Goal: Task Accomplishment & Management: Manage account settings

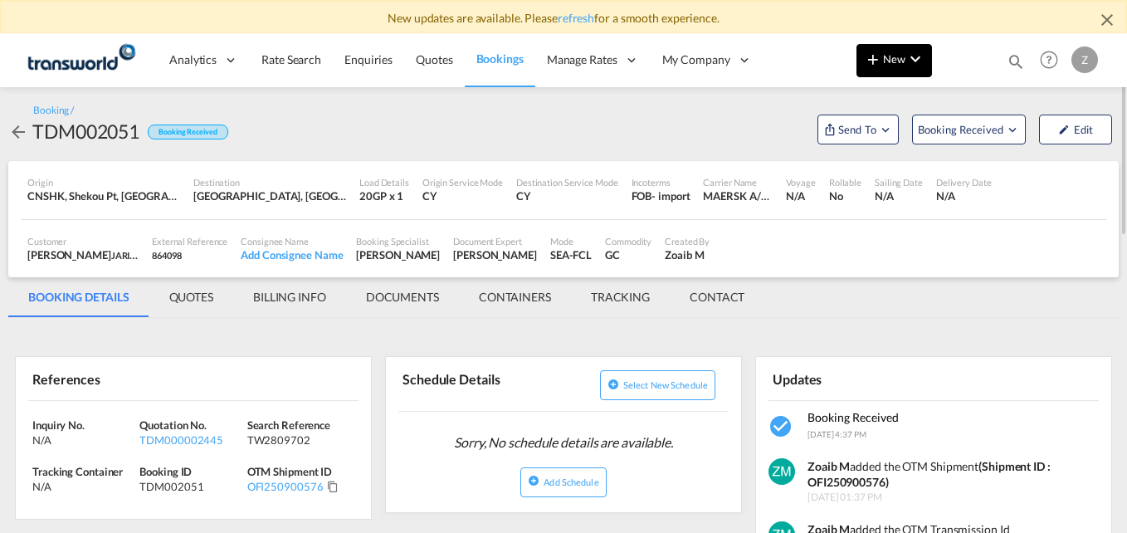
click at [895, 67] on button "New" at bounding box center [893, 60] width 75 height 33
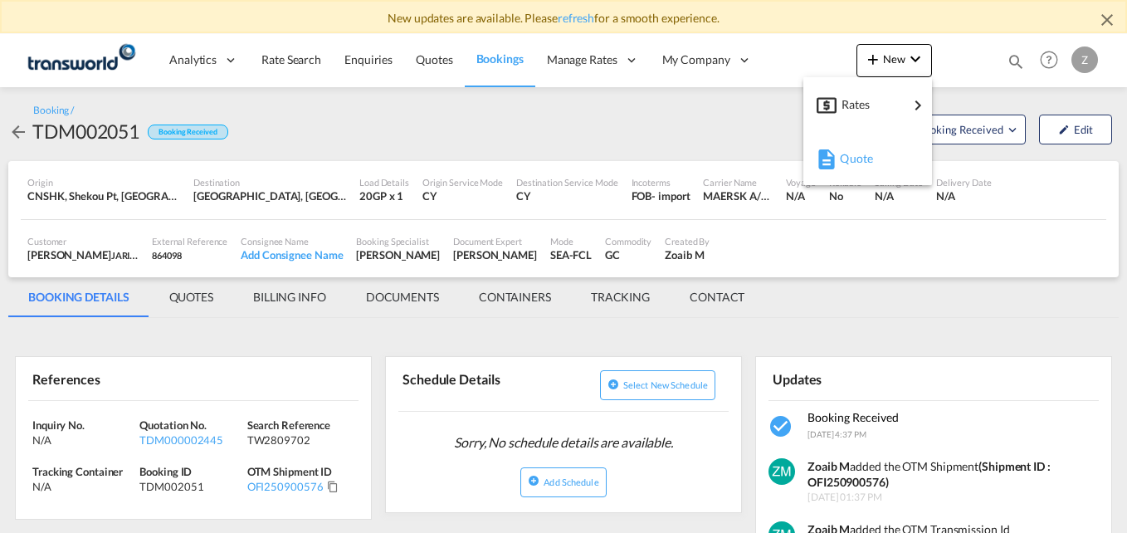
click at [866, 165] on div "Quote" at bounding box center [869, 158] width 61 height 41
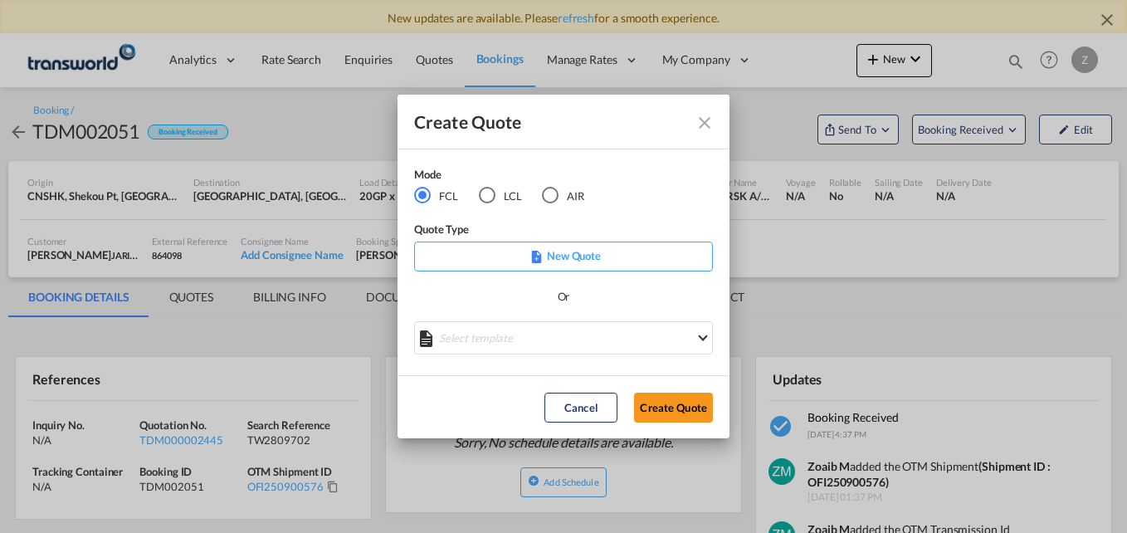
click at [494, 197] on div "LCL" at bounding box center [487, 195] width 17 height 17
click at [672, 395] on button "Create Quote" at bounding box center [673, 407] width 79 height 30
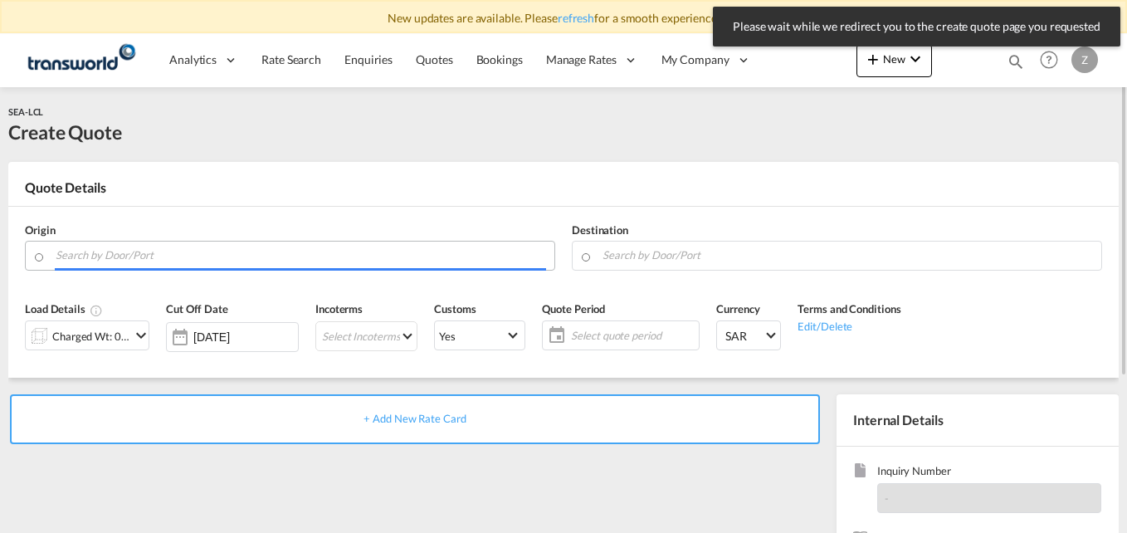
click at [142, 255] on input "Search by Door/Port" at bounding box center [301, 255] width 490 height 29
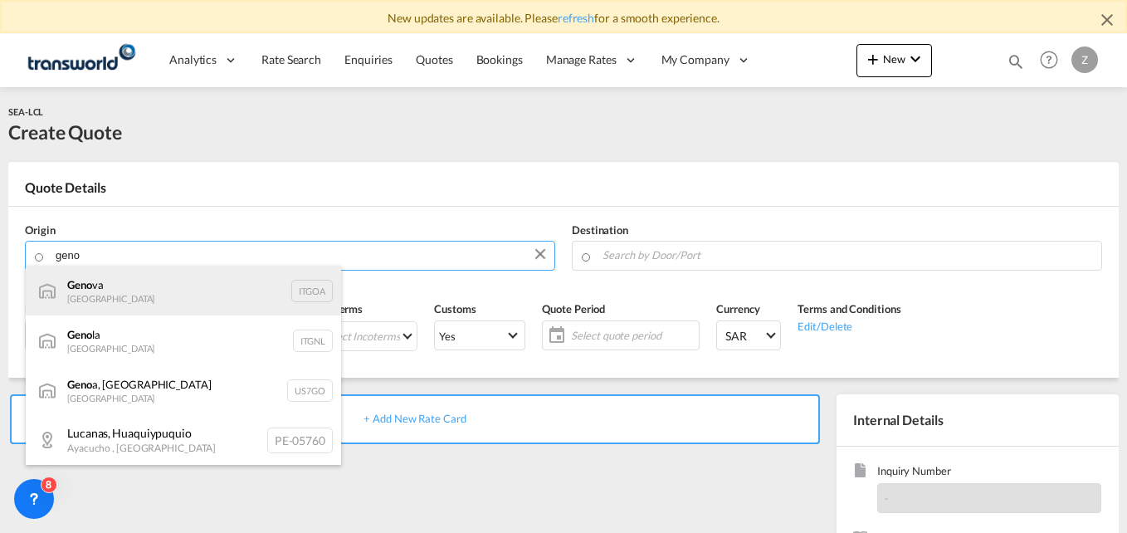
click at [107, 285] on div "Geno va [GEOGRAPHIC_DATA] ITGOA" at bounding box center [183, 290] width 315 height 50
type input "[GEOGRAPHIC_DATA], [GEOGRAPHIC_DATA]"
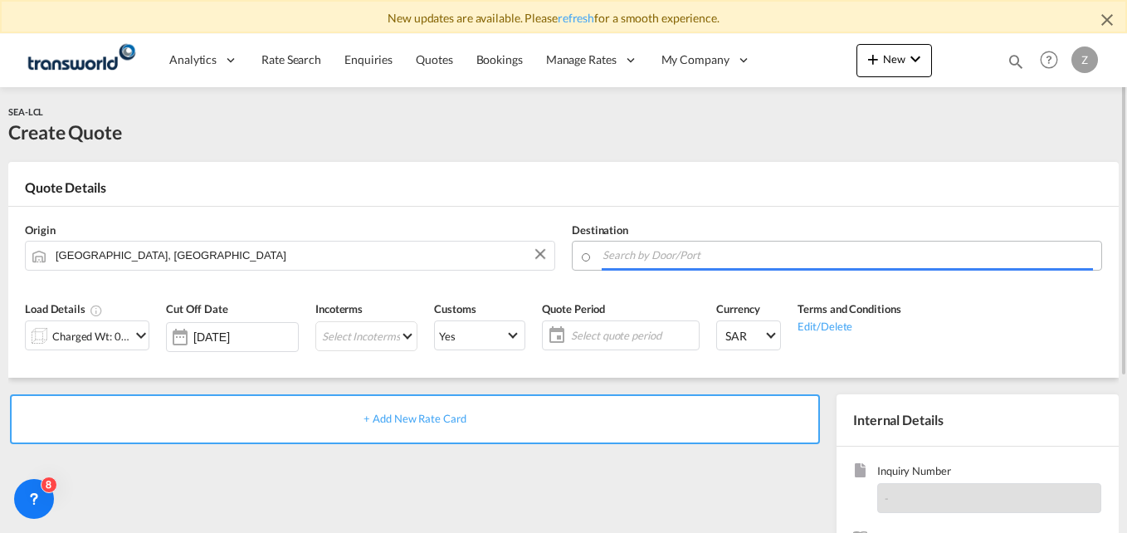
click at [639, 261] on input "Search by Door/Port" at bounding box center [847, 255] width 490 height 29
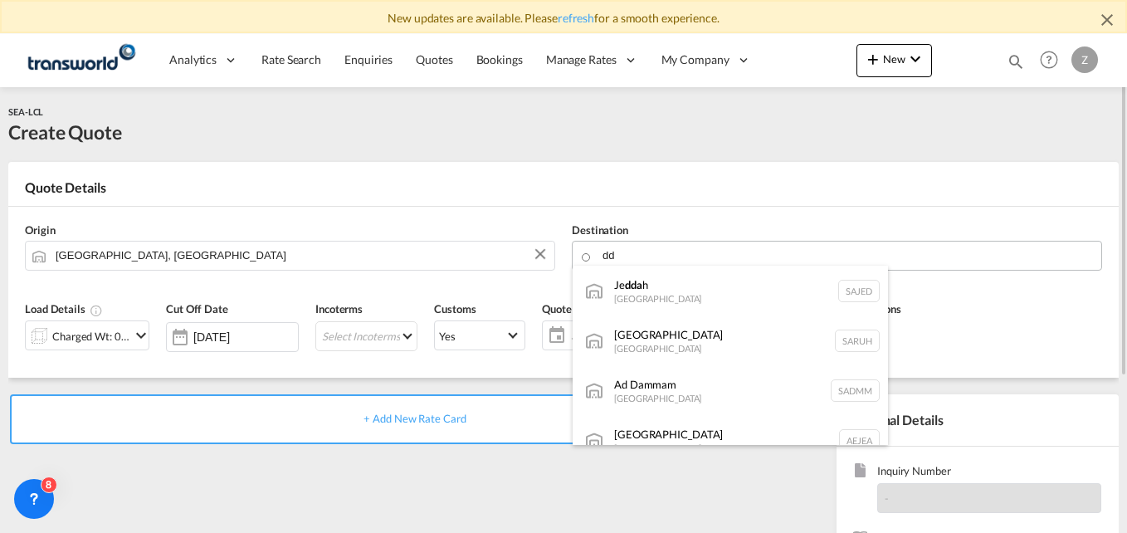
type input "d"
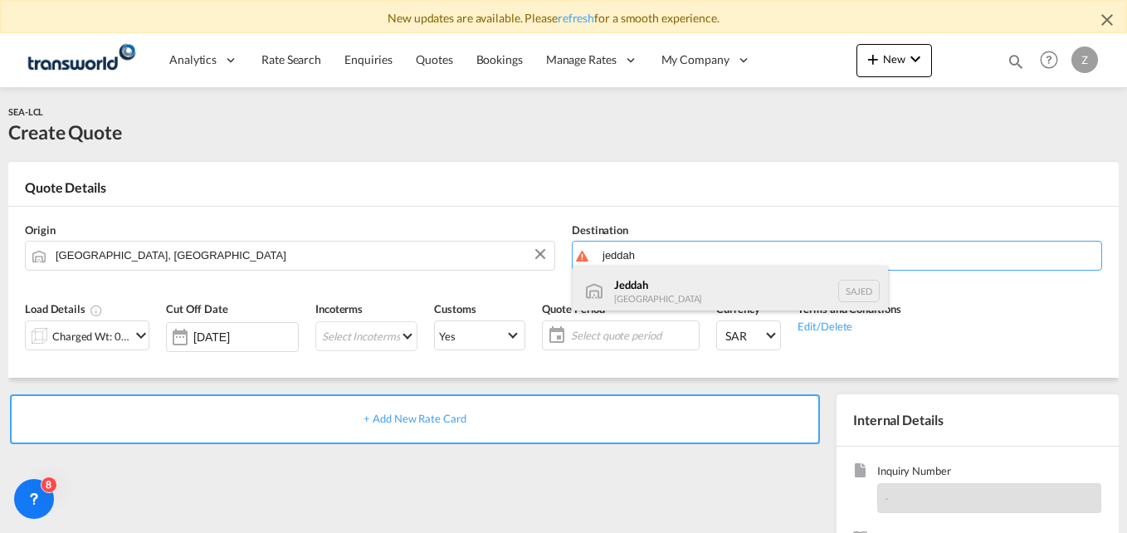
click at [635, 290] on div "Jeddah [GEOGRAPHIC_DATA] SAJED" at bounding box center [729, 290] width 315 height 50
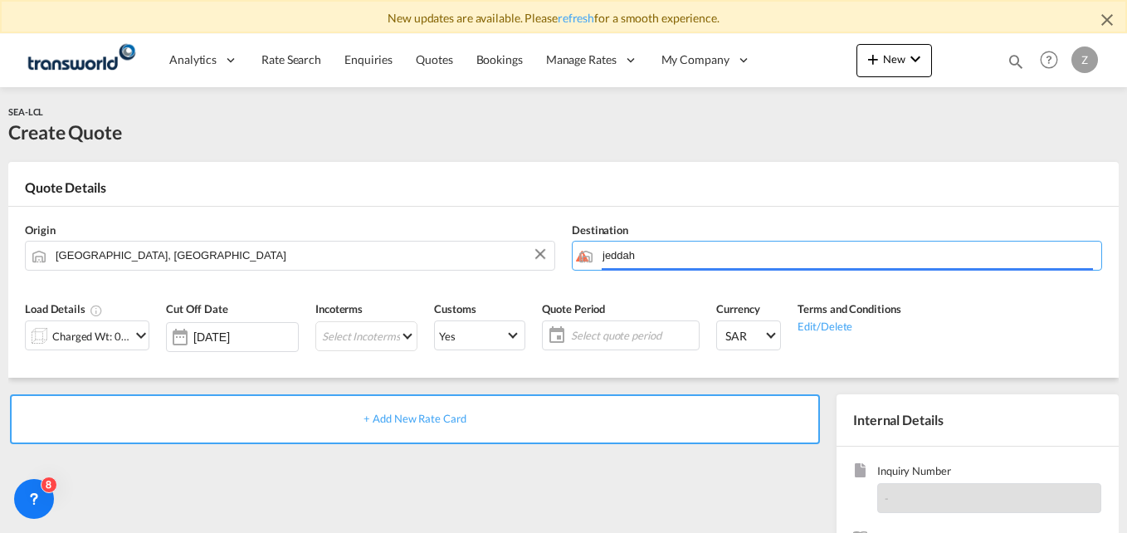
type input "Jeddah, SAJED"
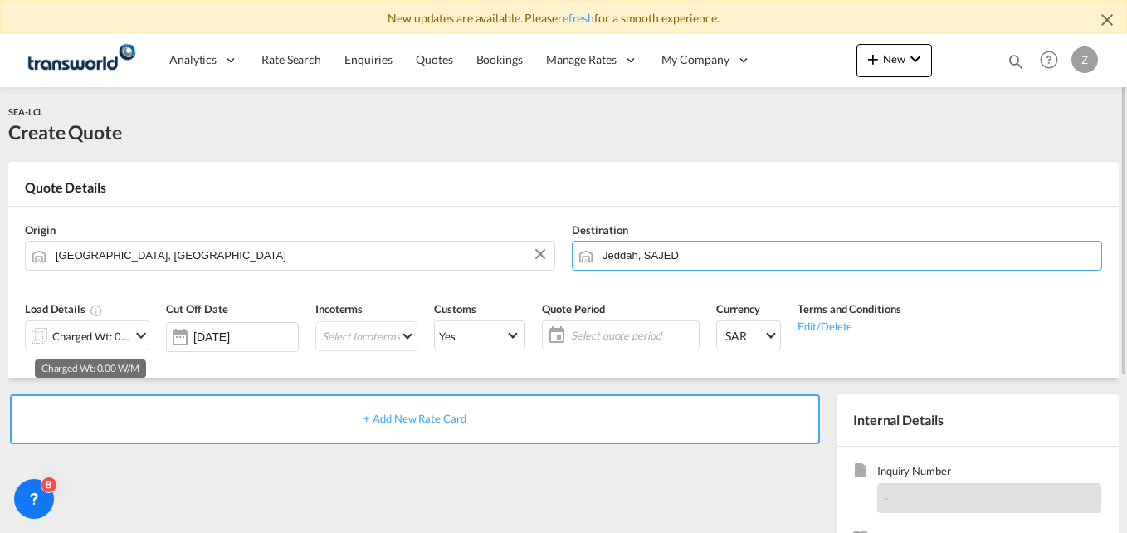
click at [109, 328] on div "Charged Wt: 0.00 W/M" at bounding box center [91, 335] width 78 height 23
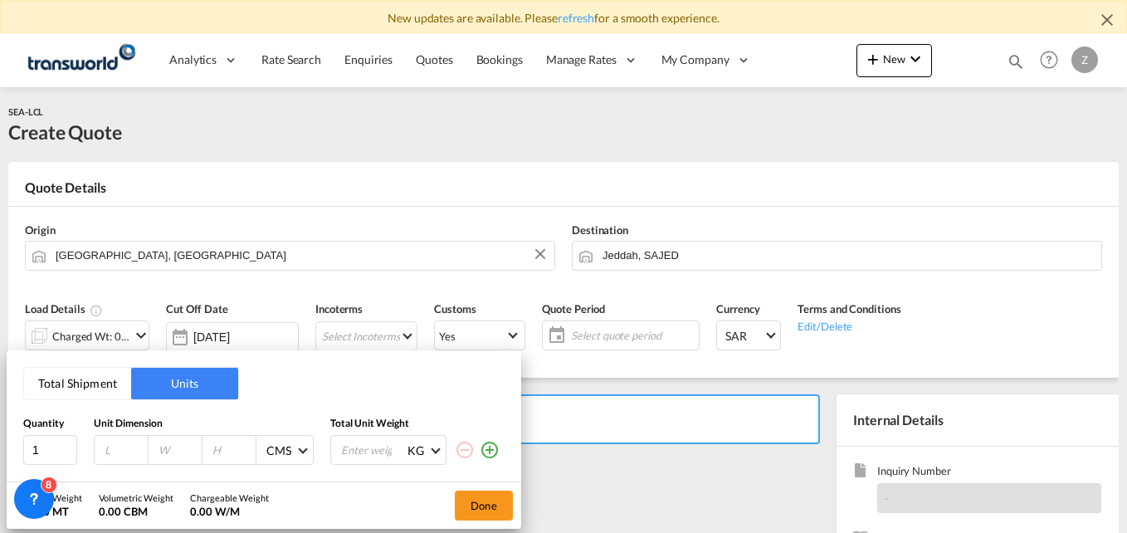
click at [100, 384] on button "Total Shipment" at bounding box center [77, 383] width 107 height 32
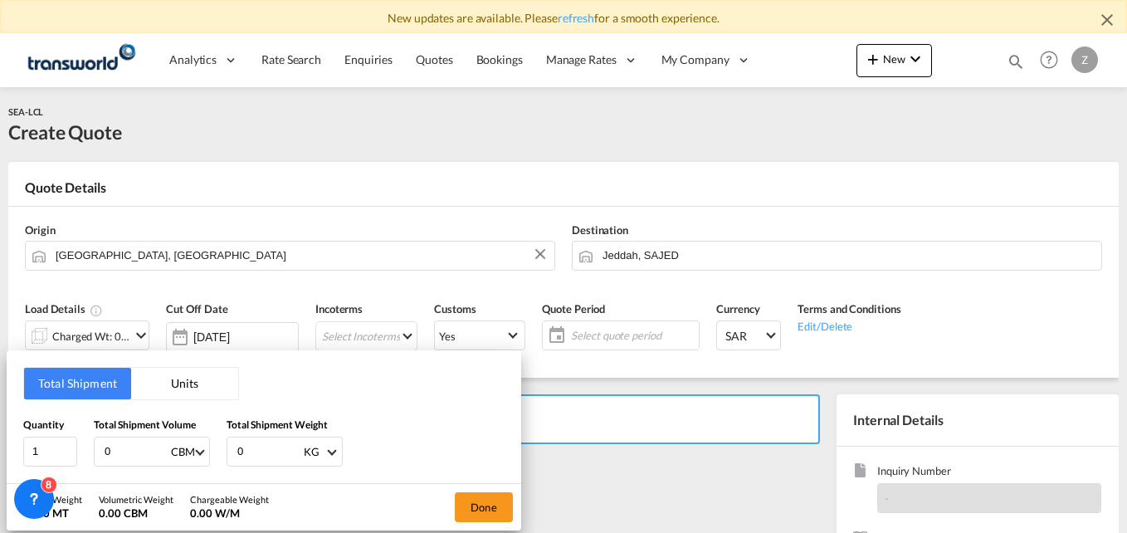
click at [117, 450] on input "0" at bounding box center [136, 451] width 66 height 28
type input "9.98"
click at [258, 451] on input "0" at bounding box center [269, 451] width 66 height 28
type input "1754"
click at [490, 502] on button "Done" at bounding box center [484, 507] width 58 height 30
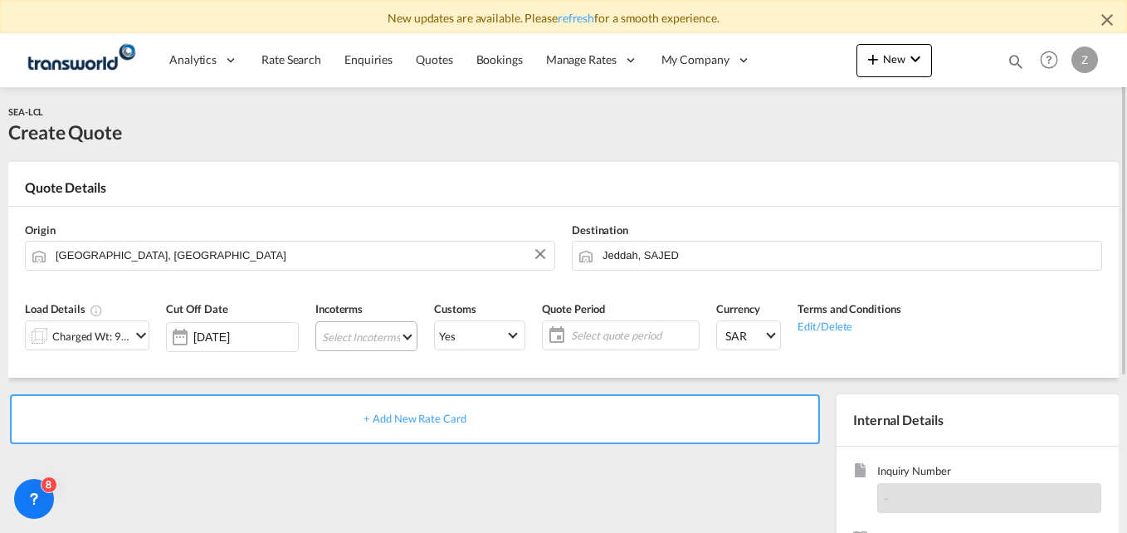
click at [359, 333] on md-select "Select Incoterms CFR - export Cost and Freight DAP - export Delivered at Place …" at bounding box center [366, 336] width 102 height 30
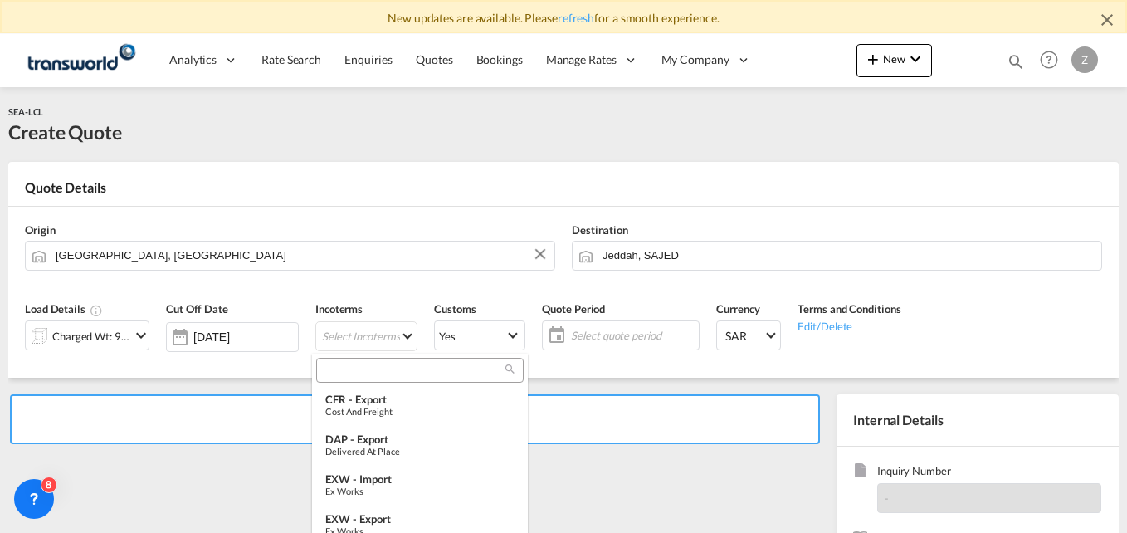
click at [333, 367] on input "search" at bounding box center [413, 370] width 184 height 15
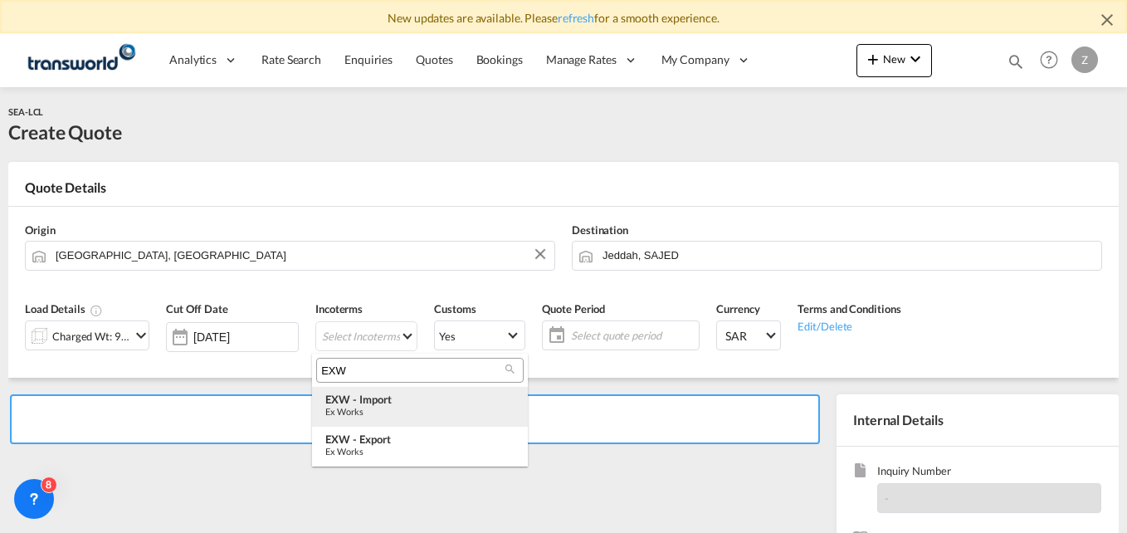
type input "EXW"
click at [360, 399] on div "EXW - import" at bounding box center [419, 398] width 189 height 13
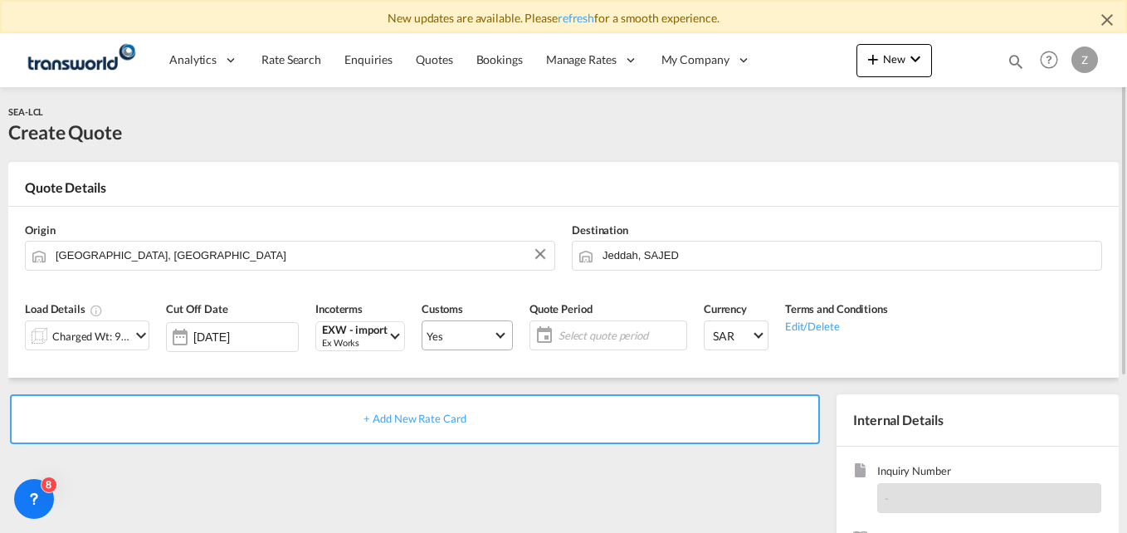
click at [475, 333] on span "Yes" at bounding box center [459, 335] width 66 height 15
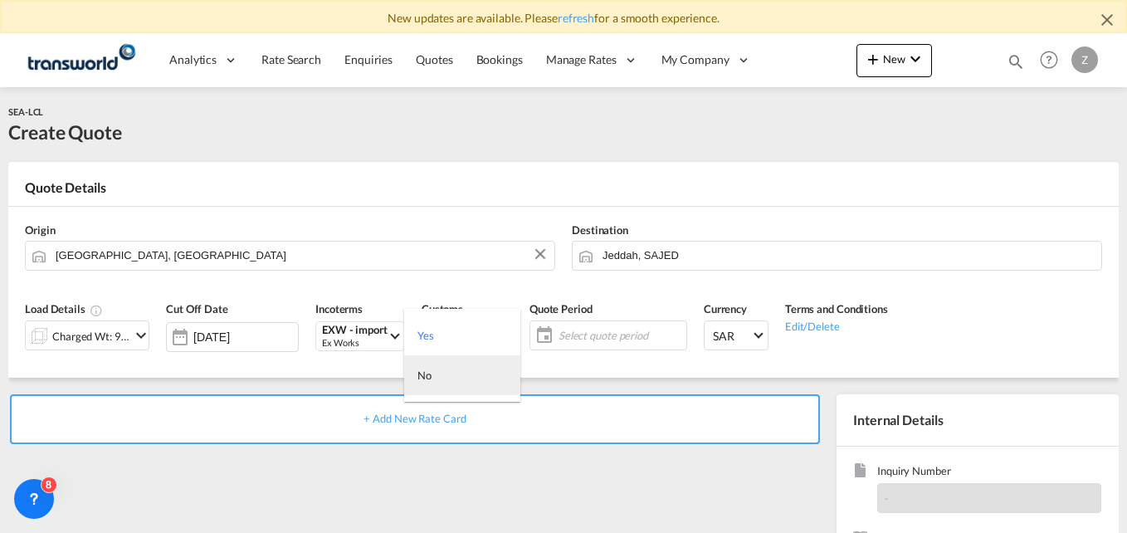
click at [436, 379] on md-option "No" at bounding box center [462, 375] width 116 height 40
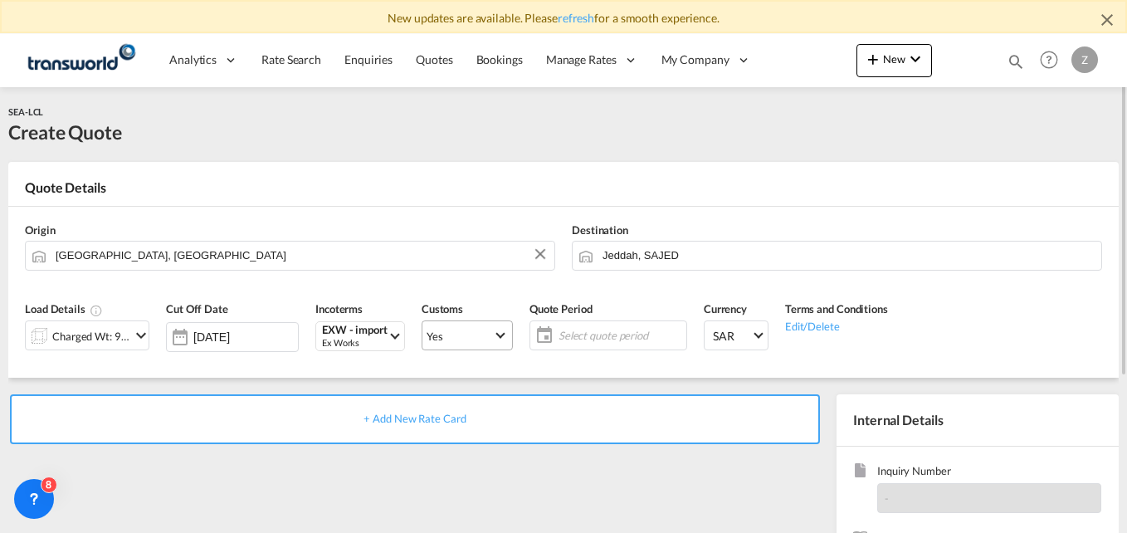
click at [454, 340] on span "Yes" at bounding box center [459, 335] width 66 height 15
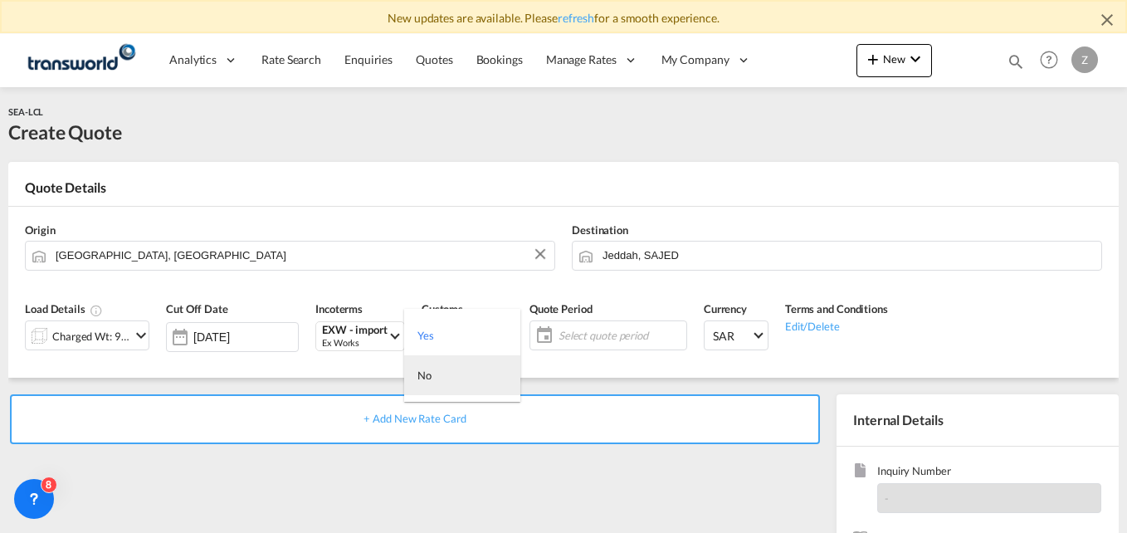
click at [432, 389] on md-option "No" at bounding box center [462, 375] width 116 height 40
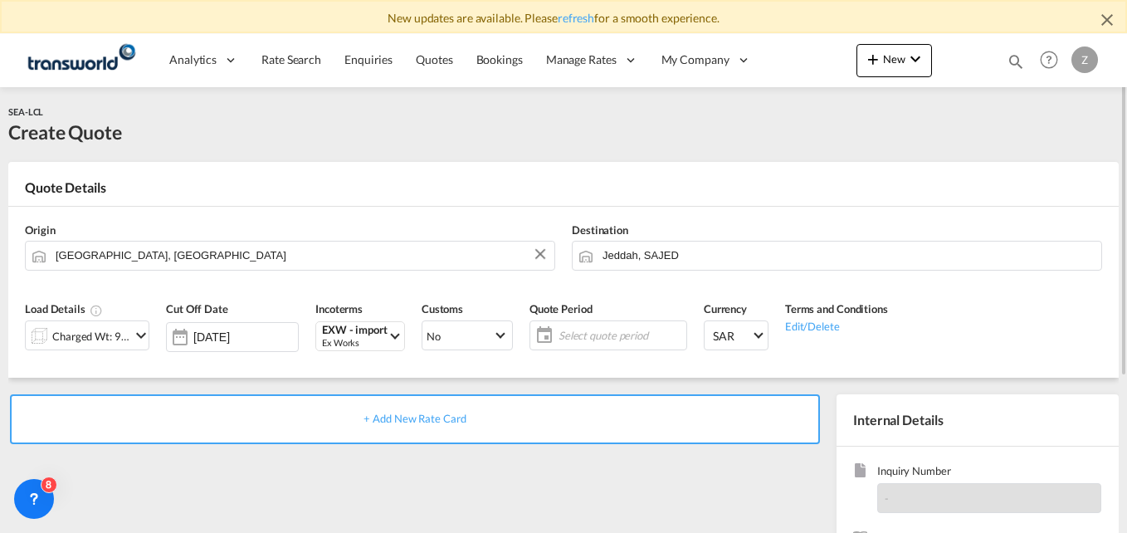
click at [580, 326] on span "Select quote period" at bounding box center [620, 335] width 132 height 23
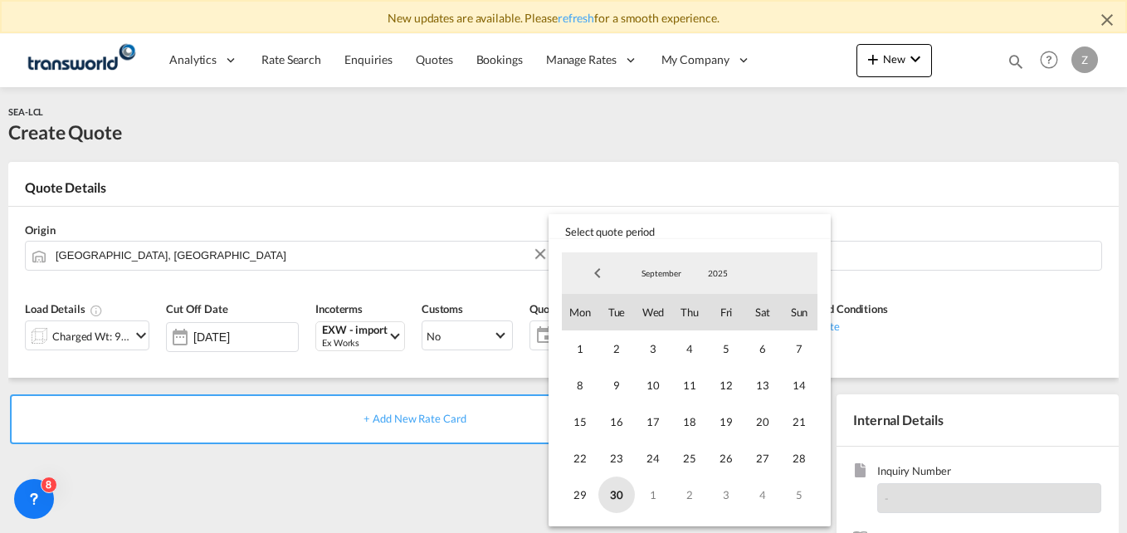
click at [614, 489] on span "30" at bounding box center [616, 494] width 36 height 36
click at [796, 494] on span "5" at bounding box center [799, 494] width 36 height 36
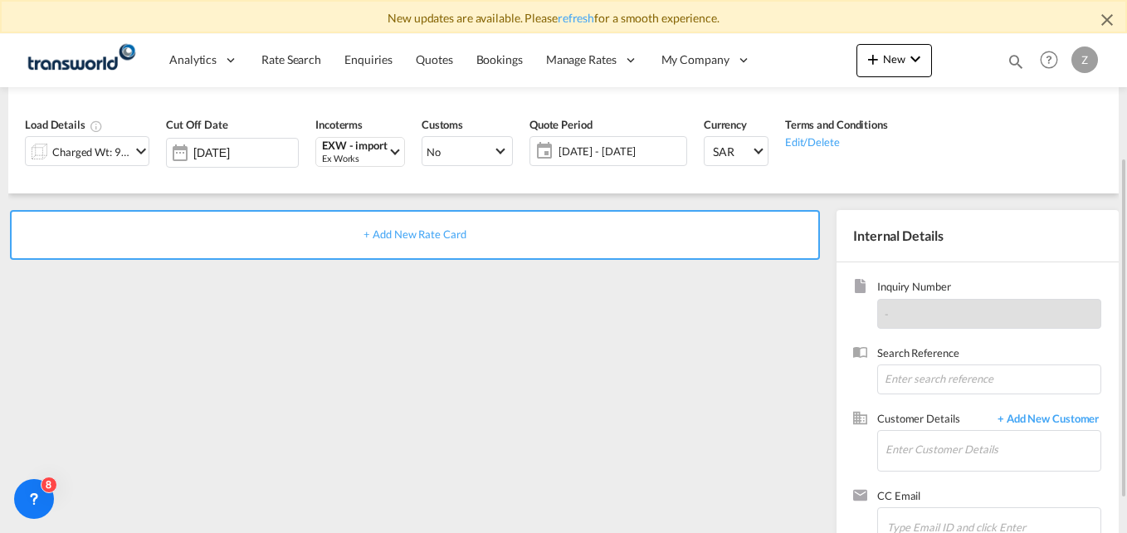
scroll to position [185, 0]
click at [914, 376] on input at bounding box center [989, 378] width 224 height 30
paste input "TW2909733"
type input "TW2909733"
click at [908, 457] on input "Enter Customer Details" at bounding box center [992, 448] width 215 height 37
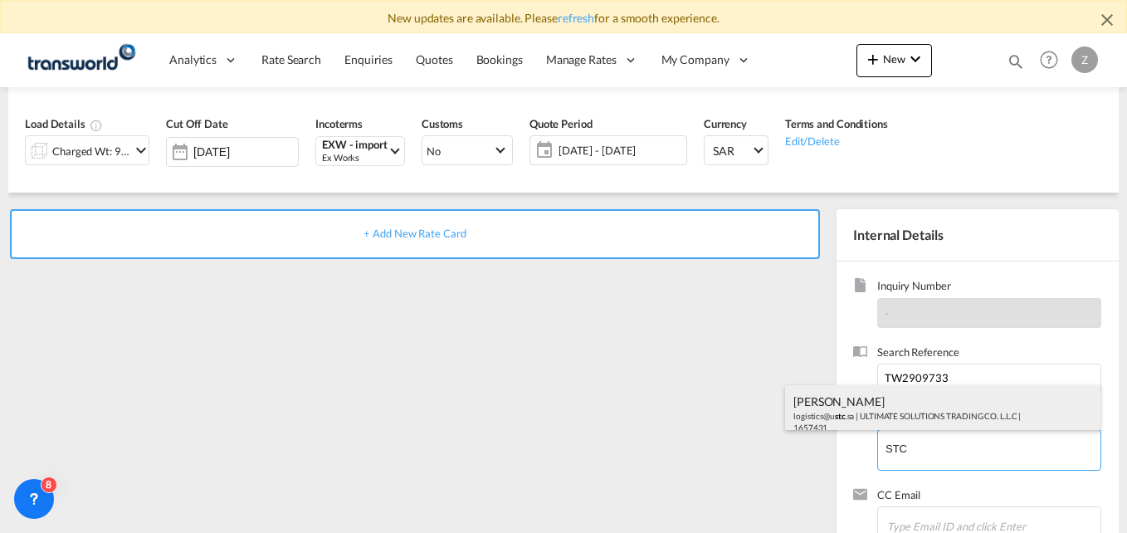
click at [877, 411] on div "[PERSON_NAME] logistics@u stc .sa | ULTIMATE SOLUTIONS TRADING CO. L.L.C | 1657…" at bounding box center [942, 413] width 315 height 56
type input "ULTIMATE SOLUTIONS TRADING CO. L.L.C, [PERSON_NAME], [EMAIL_ADDRESS][DOMAIN_NAM…"
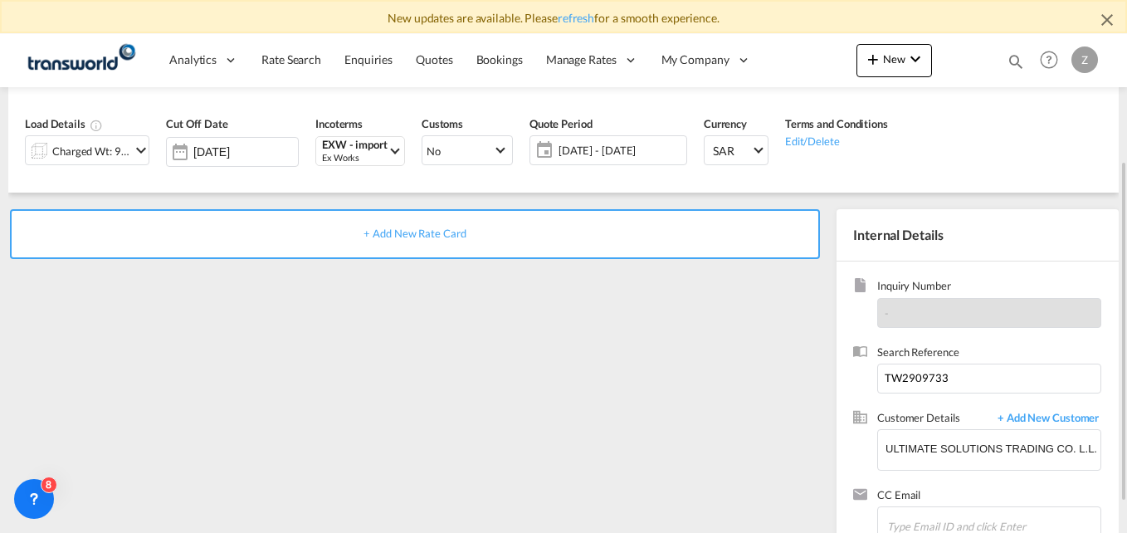
click at [336, 219] on div "+ Add New Rate Card" at bounding box center [415, 234] width 810 height 50
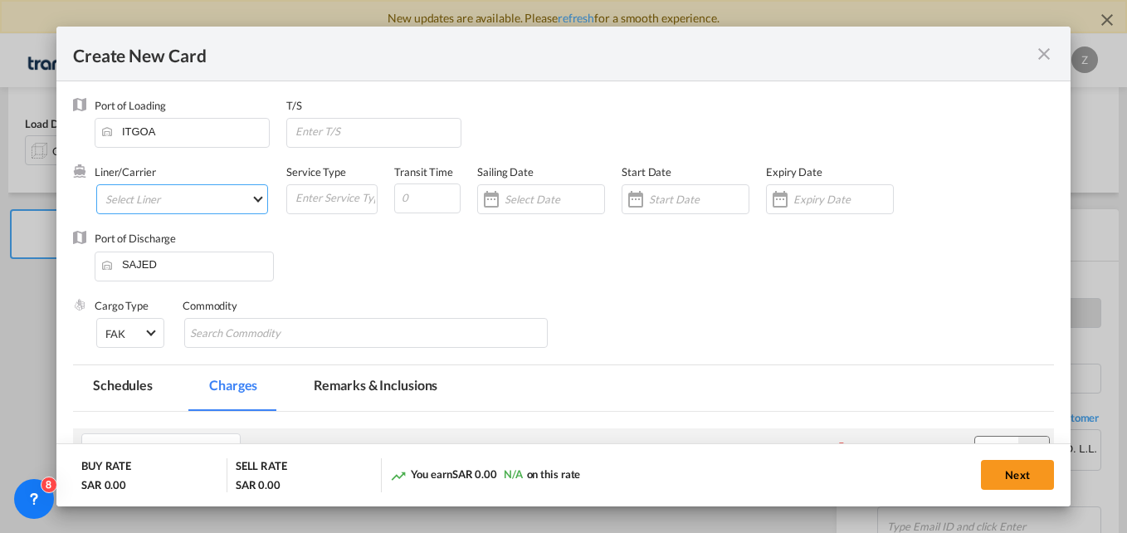
click at [181, 196] on md-select "Select Liner 2HM LOGISTICS D.O.O. / TWKS-KOPER 3P LOGISTICS / TWKS-[GEOGRAPHIC_…" at bounding box center [182, 199] width 172 height 30
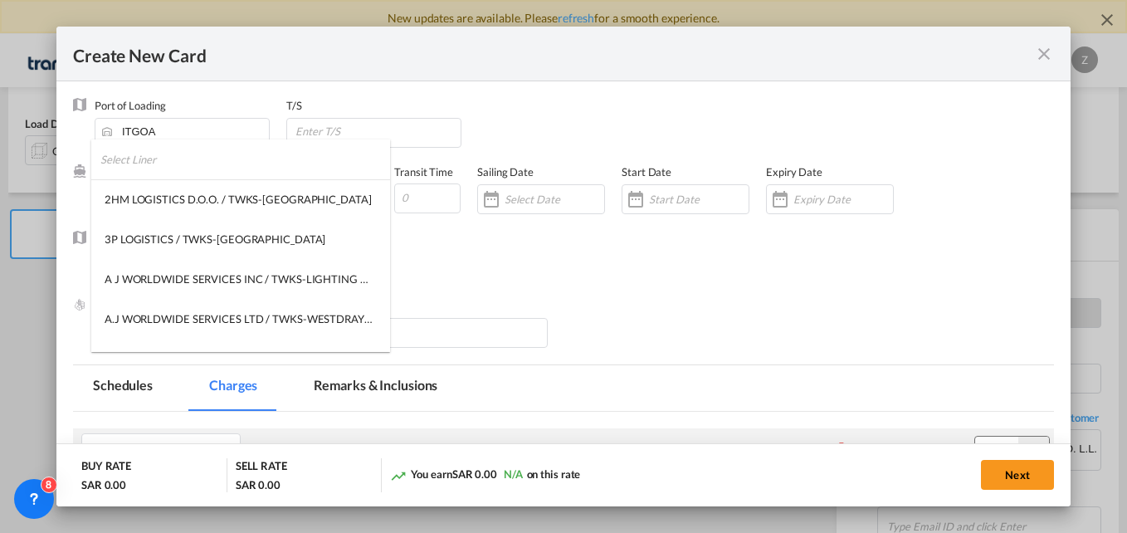
click at [142, 164] on input "search" at bounding box center [245, 159] width 290 height 40
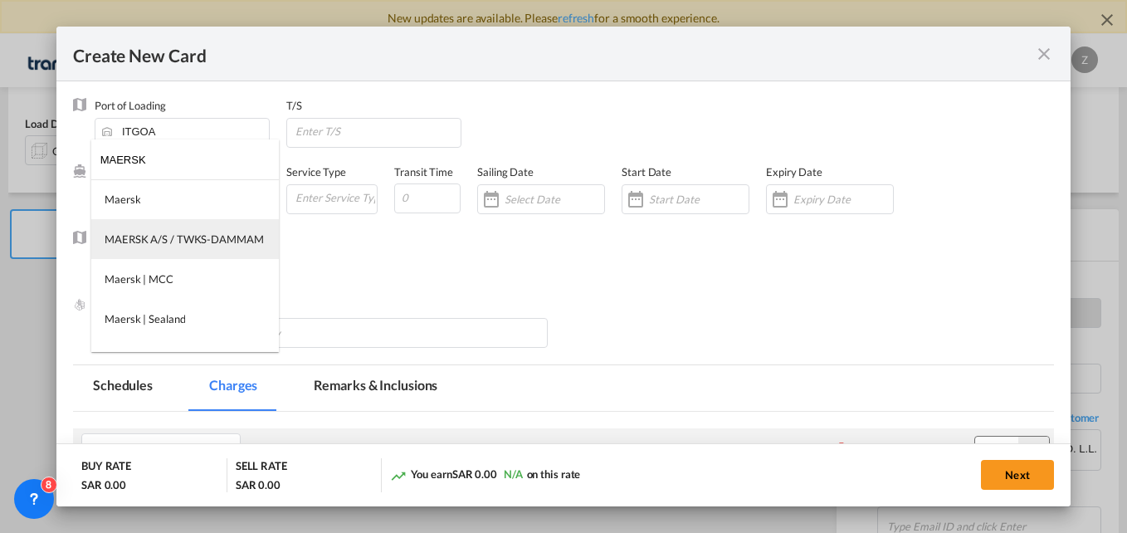
type input "MAERSK"
click at [145, 240] on div "MAERSK A/S / TWKS-DAMMAM" at bounding box center [184, 238] width 159 height 15
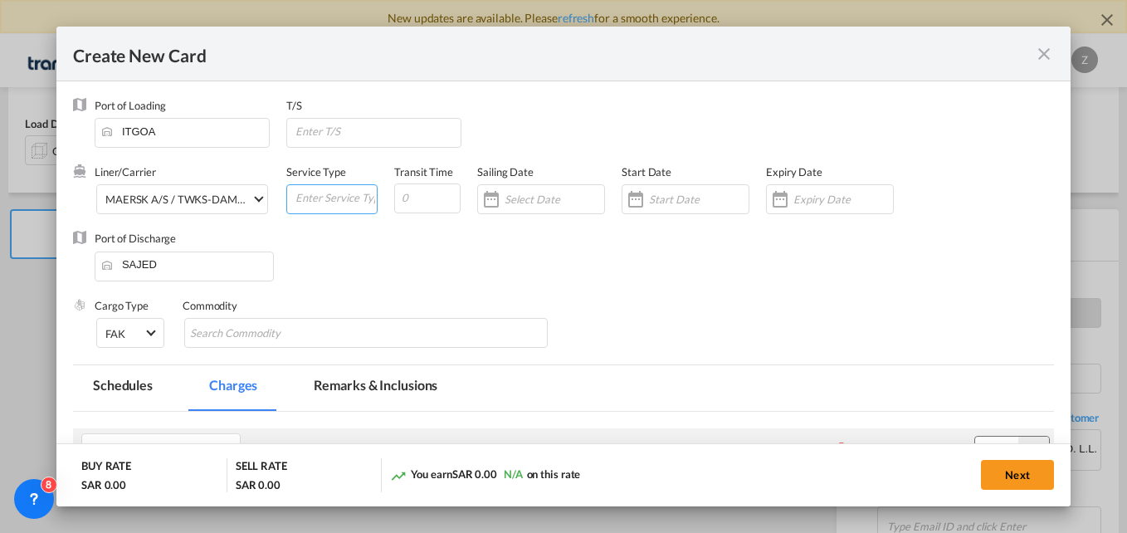
click at [302, 201] on input "Create New CardPort ..." at bounding box center [335, 197] width 83 height 25
type input "F"
type input "LCL-SEA"
click at [423, 201] on input "Create New CardPort ..." at bounding box center [427, 198] width 66 height 30
type input "18"
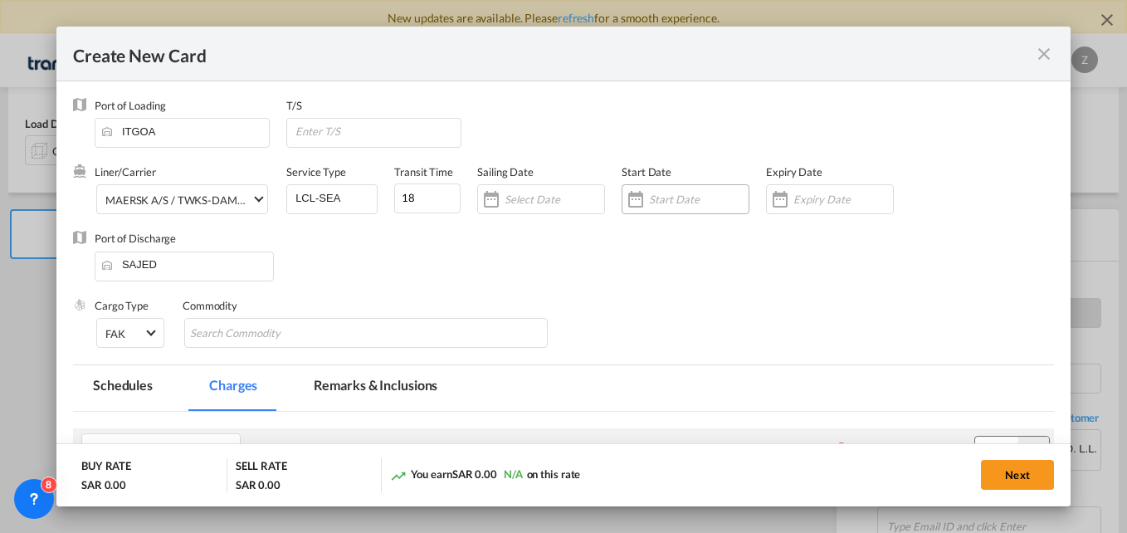
click at [673, 197] on input "Create New CardPort ..." at bounding box center [699, 198] width 100 height 13
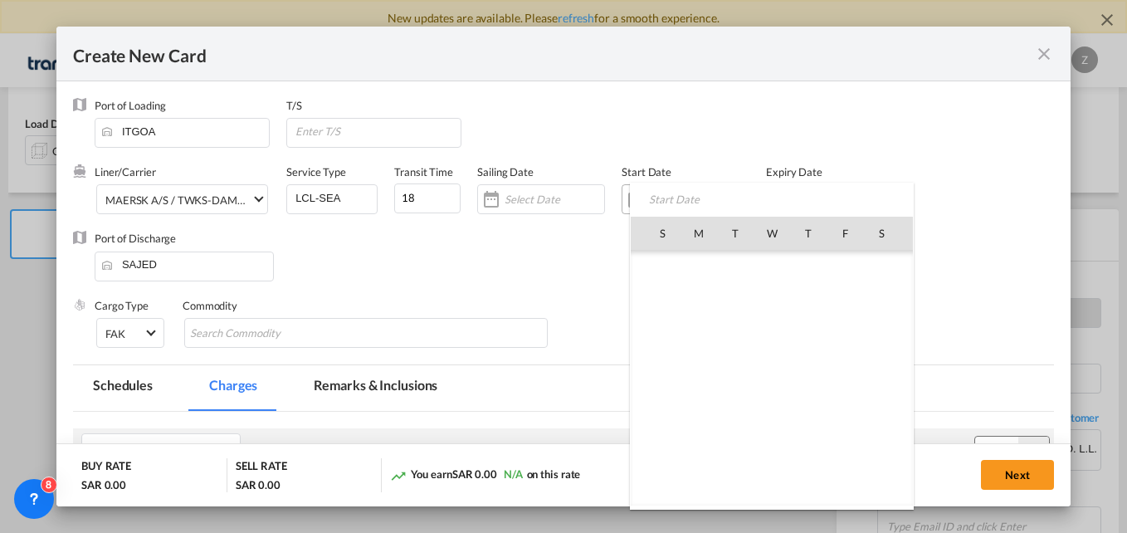
scroll to position [384262, 0]
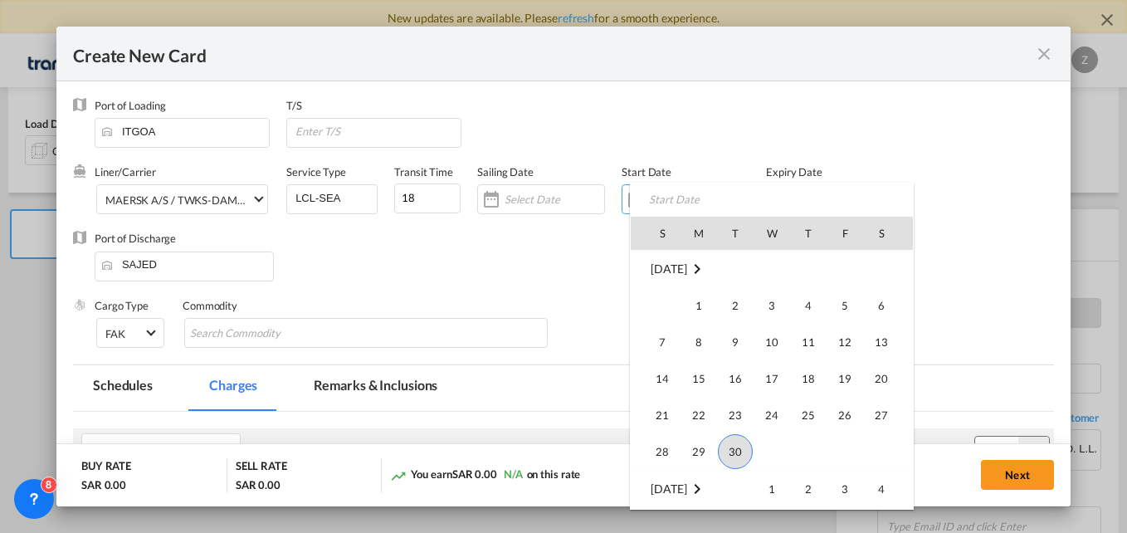
click at [728, 445] on span "30" at bounding box center [735, 451] width 35 height 35
type input "[DATE]"
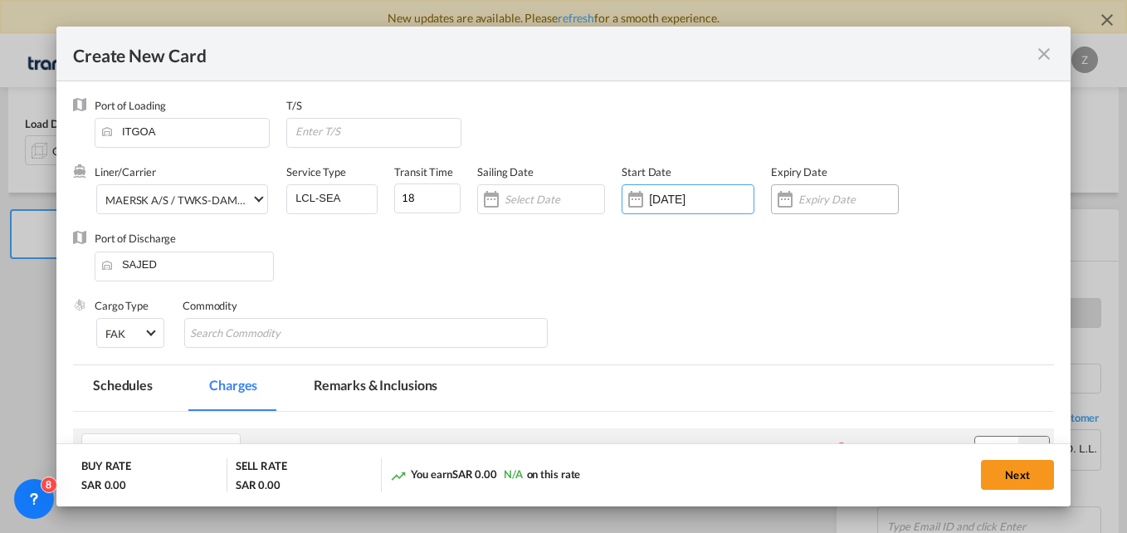
click at [792, 189] on div "Create New CardPort ..." at bounding box center [835, 199] width 128 height 30
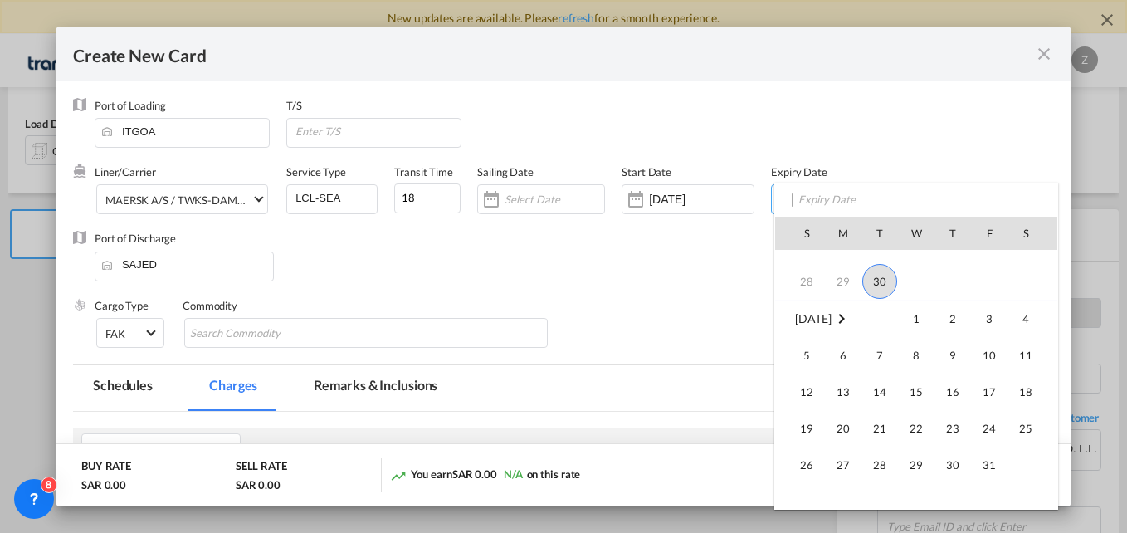
scroll to position [171, 0]
click at [927, 366] on span "8" at bounding box center [915, 354] width 33 height 33
type input "[DATE]"
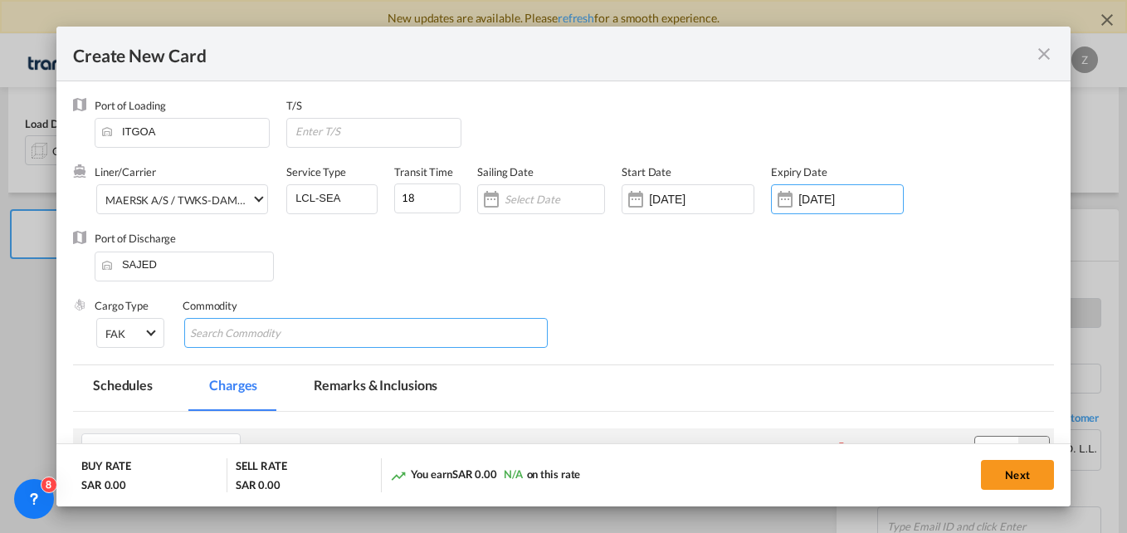
click at [233, 332] on input "Search Commodity" at bounding box center [266, 333] width 152 height 27
type input "GC"
click at [395, 236] on div "Port of Discharge SAJED" at bounding box center [563, 264] width 981 height 66
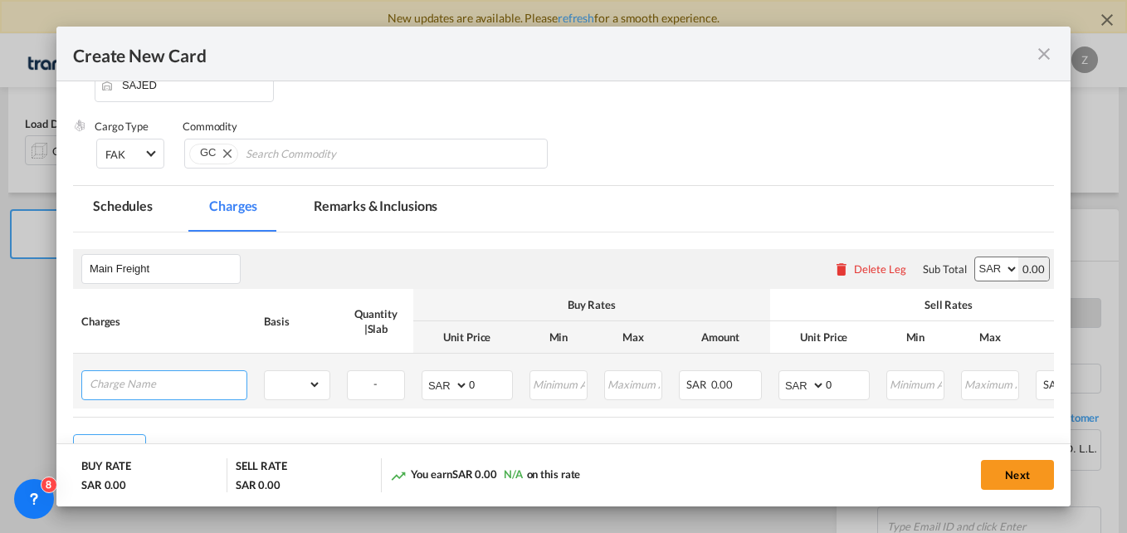
click at [133, 372] on input "Charge Name" at bounding box center [168, 383] width 157 height 25
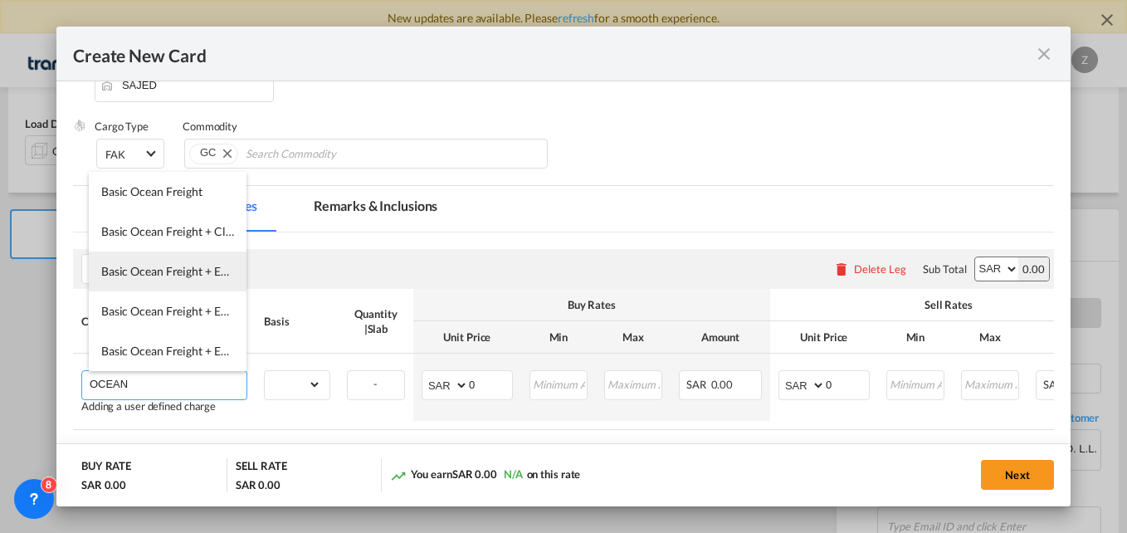
click at [160, 270] on span "Basic Ocean Freight + EXW" at bounding box center [170, 271] width 139 height 14
type input "Basic Ocean Freight + EXW"
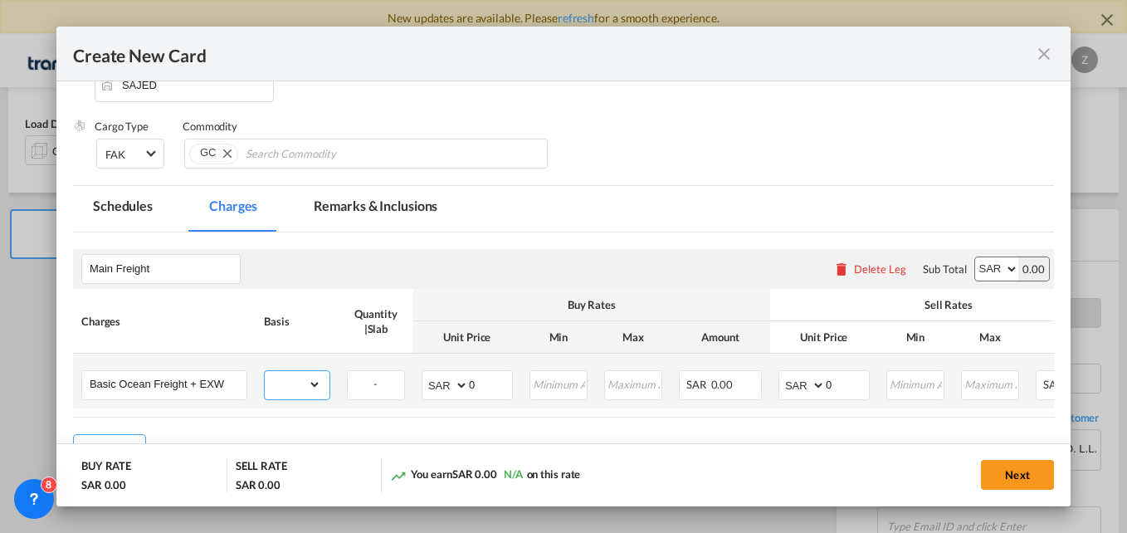
click at [305, 387] on select "gross_weight volumetric_weight per_shipment per_bl per_km per_hawb per_kg flat …" at bounding box center [293, 384] width 56 height 27
select select "per_shipment"
click at [265, 371] on select "gross_weight volumetric_weight per_shipment per_bl per_km per_hawb per_kg flat …" at bounding box center [293, 384] width 56 height 27
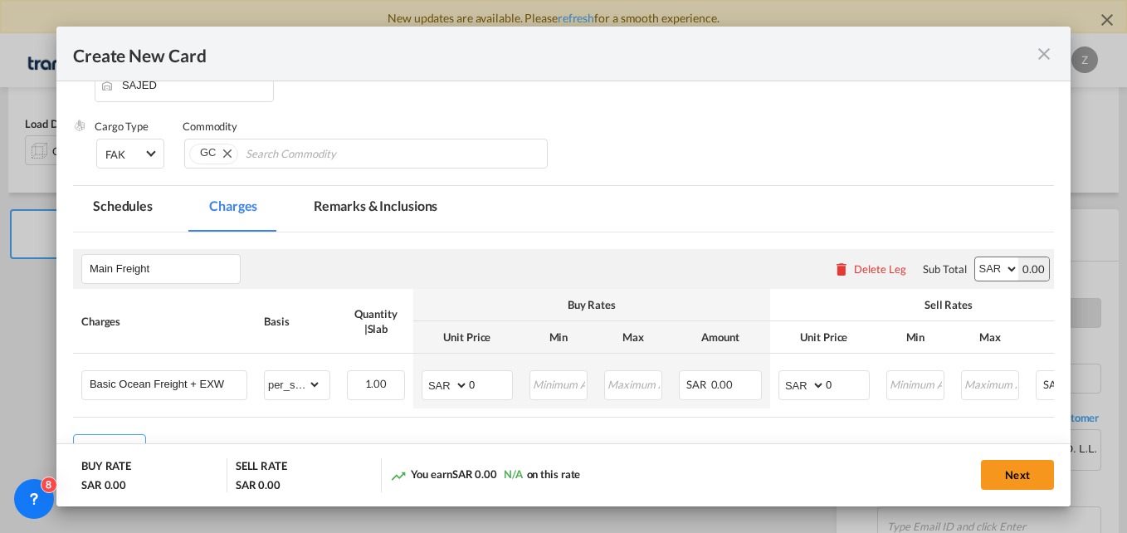
click at [981, 273] on select "AED AFN ALL AMD ANG AOA ARS AUD AWG AZN BAM BBD BDT BGN BHD BIF BMD BND BOB BRL…" at bounding box center [996, 268] width 43 height 23
select select "string:USD"
click at [975, 257] on select "AED AFN ALL AMD ANG AOA ARS AUD AWG AZN BAM BBD BDT BGN BHD BIF BMD BND BOB BRL…" at bounding box center [996, 268] width 43 height 23
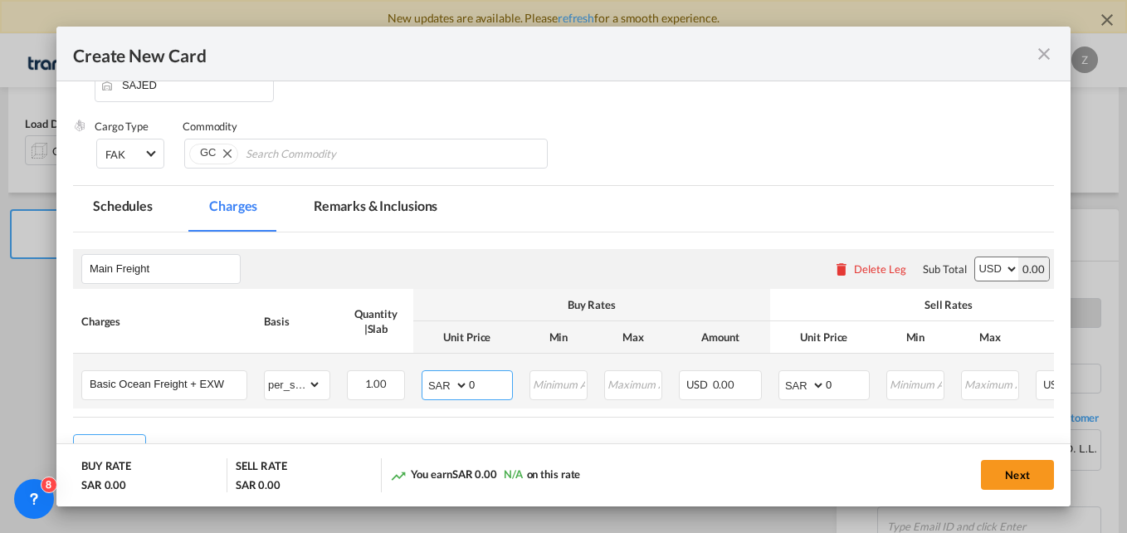
click at [441, 378] on select "AED AFN ALL AMD ANG AOA ARS AUD AWG AZN BAM BBD BDT BGN BHD BIF BMD BND BOB BRL…" at bounding box center [446, 384] width 43 height 23
select select "string:USD"
click at [425, 373] on select "AED AFN ALL AMD ANG AOA ARS AUD AWG AZN BAM BBD BDT BGN BHD BIF BMD BND BOB BRL…" at bounding box center [446, 384] width 43 height 23
click at [797, 385] on select "AED AFN ALL AMD ANG AOA ARS AUD AWG AZN BAM BBD BDT BGN BHD BIF BMD BND BOB BRL…" at bounding box center [802, 384] width 43 height 23
select select "string:USD"
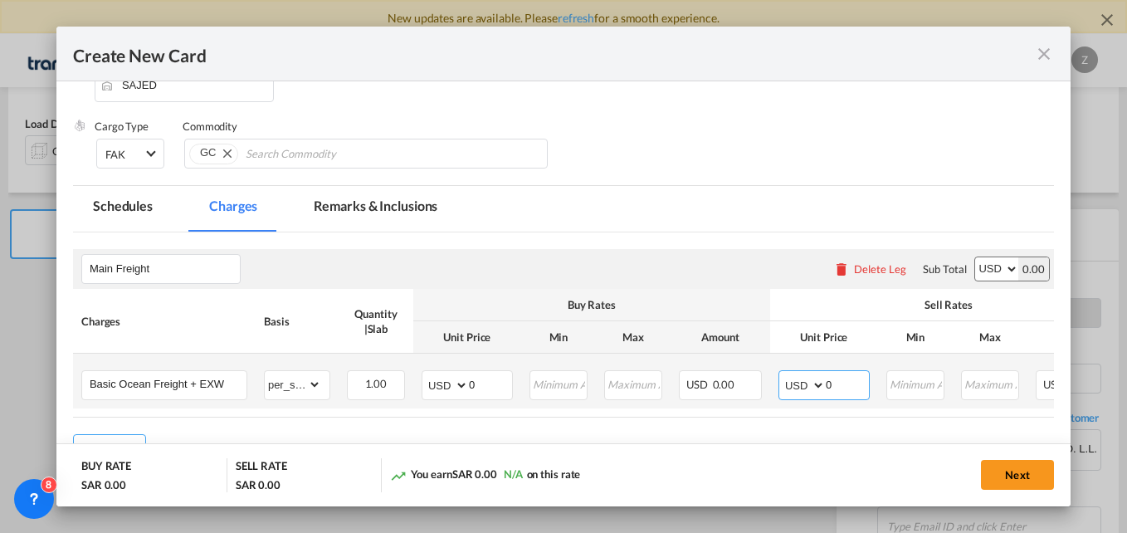
click at [781, 373] on select "AED AFN ALL AMD ANG AOA ARS AUD AWG AZN BAM BBD BDT BGN BHD BIF BMD BND BOB BRL…" at bounding box center [802, 384] width 43 height 23
click at [480, 376] on input "0" at bounding box center [490, 383] width 43 height 25
type input "50"
click at [839, 389] on input "0" at bounding box center [846, 383] width 43 height 25
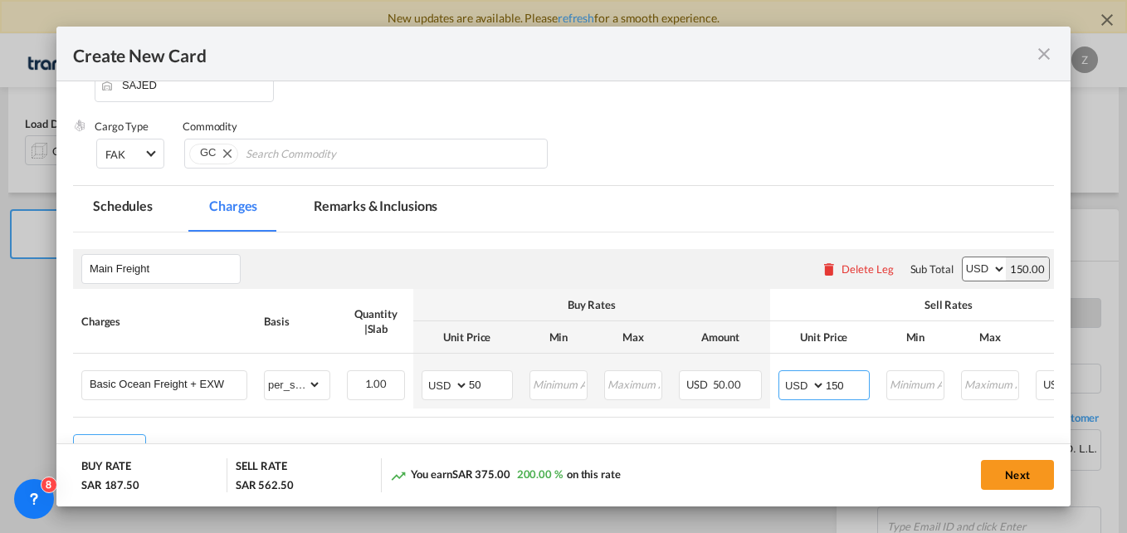
type input "150"
click at [727, 431] on air-lcl-rate-modification "Main Freight Please enter leg name Leg Name Already Exists Delete Leg Sub Total…" at bounding box center [563, 348] width 981 height 232
click at [1001, 476] on button "Next" at bounding box center [1017, 475] width 73 height 30
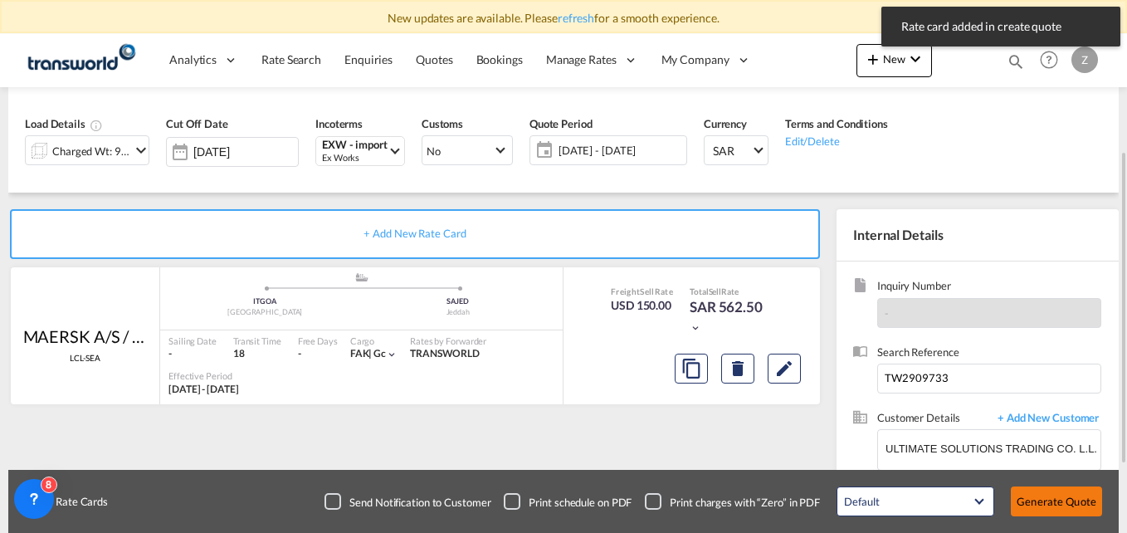
click at [1031, 491] on button "Generate Quote" at bounding box center [1055, 501] width 91 height 30
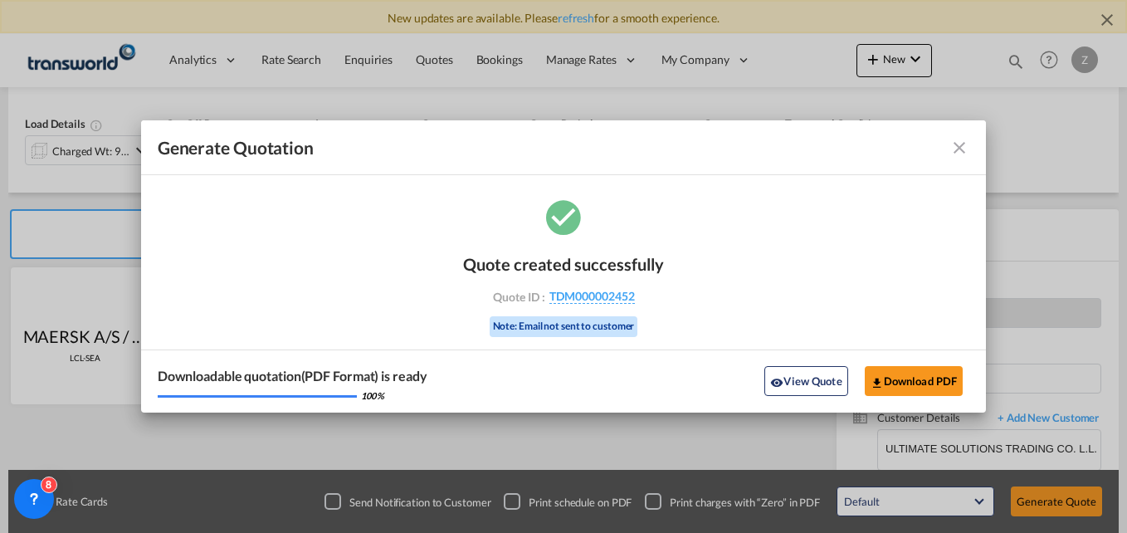
click at [956, 142] on md-icon "icon-close fg-AAA8AD cursor m-0" at bounding box center [959, 148] width 20 height 20
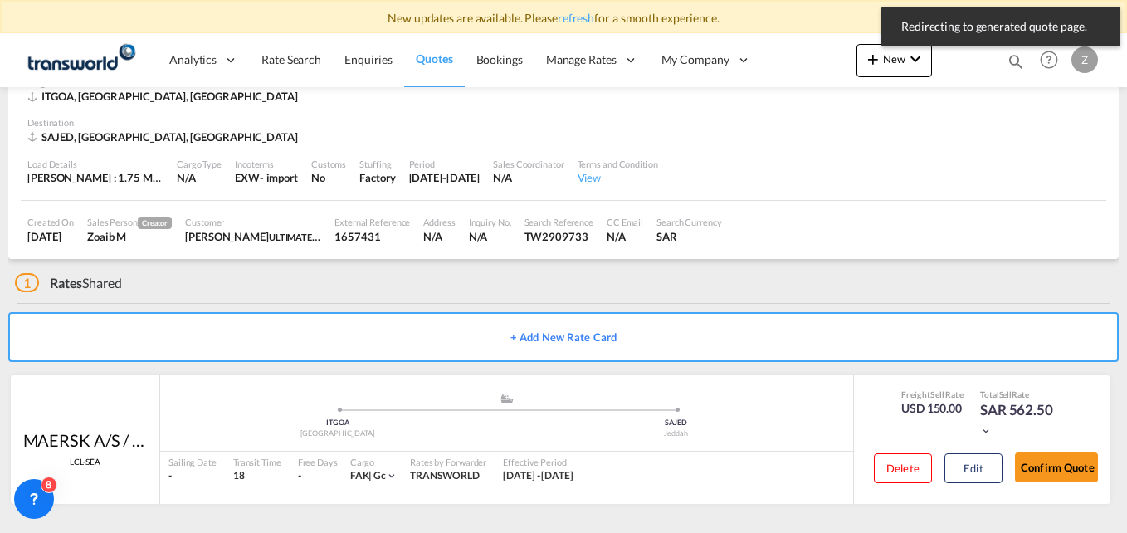
scroll to position [96, 0]
click at [1065, 460] on button "Confirm Quote" at bounding box center [1056, 467] width 83 height 30
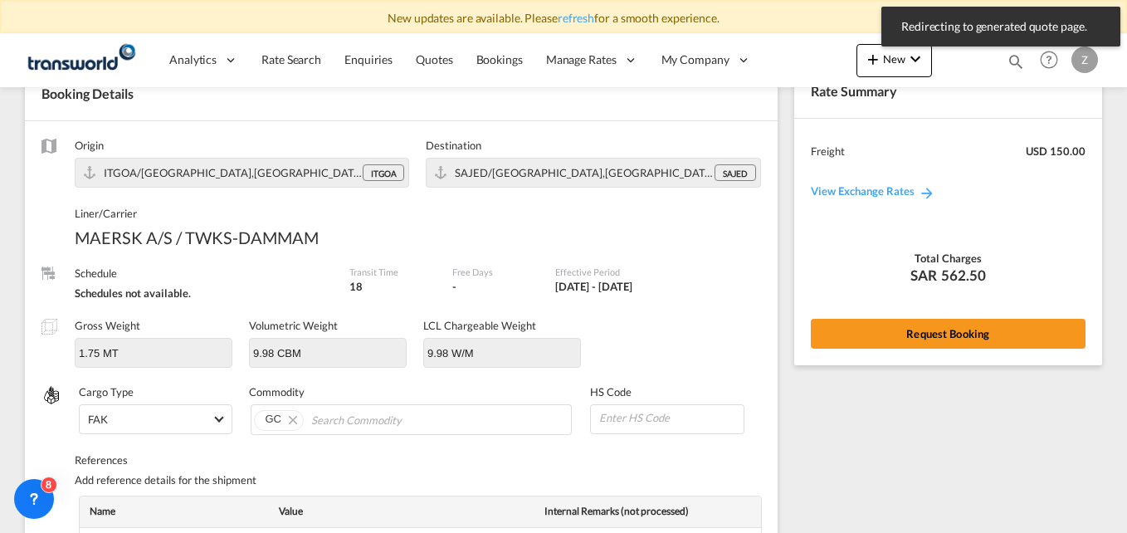
scroll to position [670, 0]
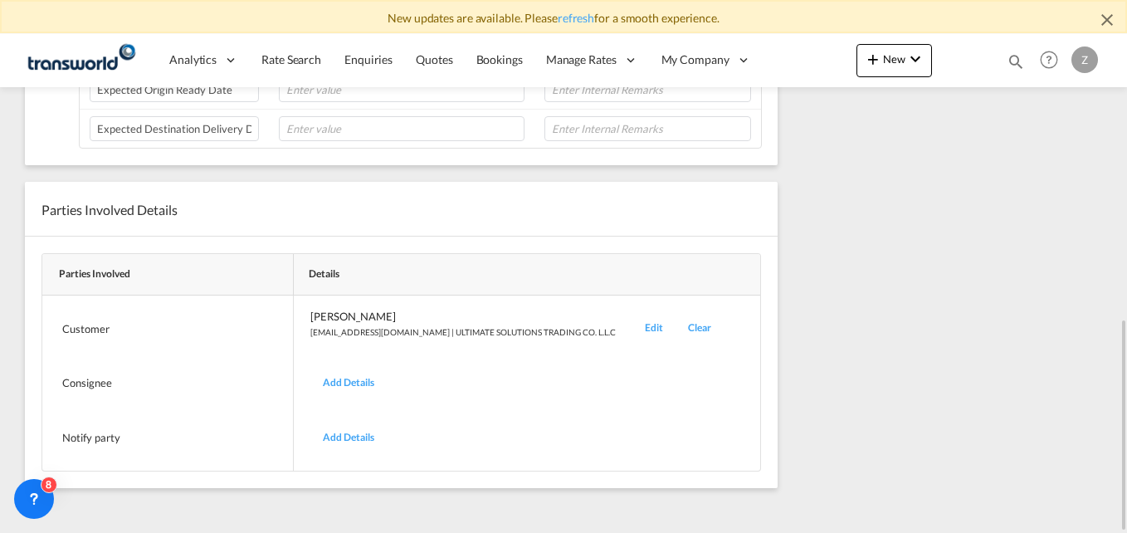
click at [632, 325] on div "Edit" at bounding box center [653, 328] width 43 height 39
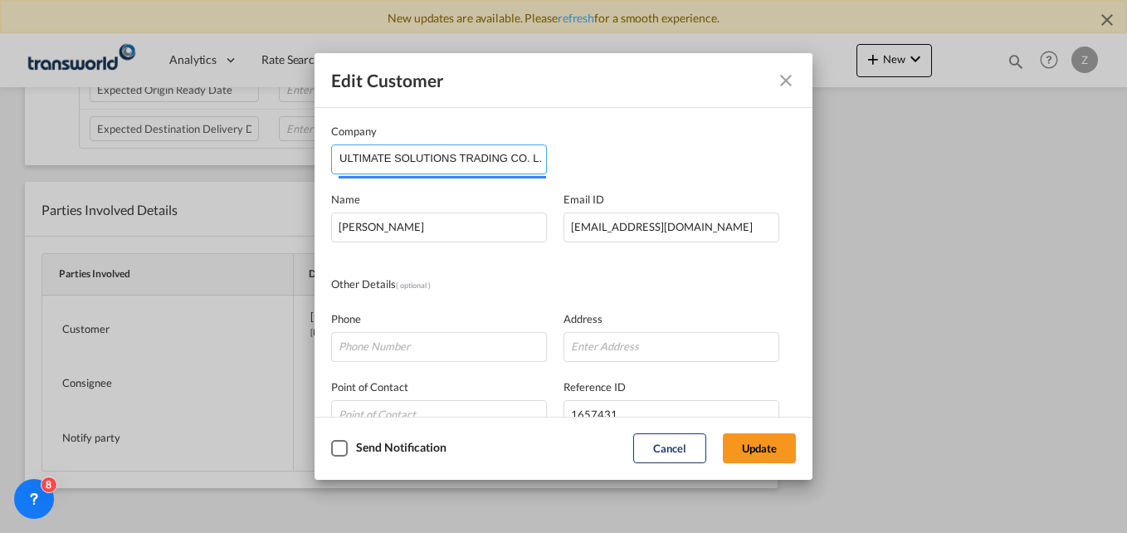
scroll to position [0, 6]
drag, startPoint x: 339, startPoint y: 157, endPoint x: 601, endPoint y: 175, distance: 261.9
click at [601, 175] on div "Company ULTIMATE SOLUTIONS TRADING CO. L.L.C Name [PERSON_NAME] Email ID [EMAIL…" at bounding box center [563, 342] width 465 height 438
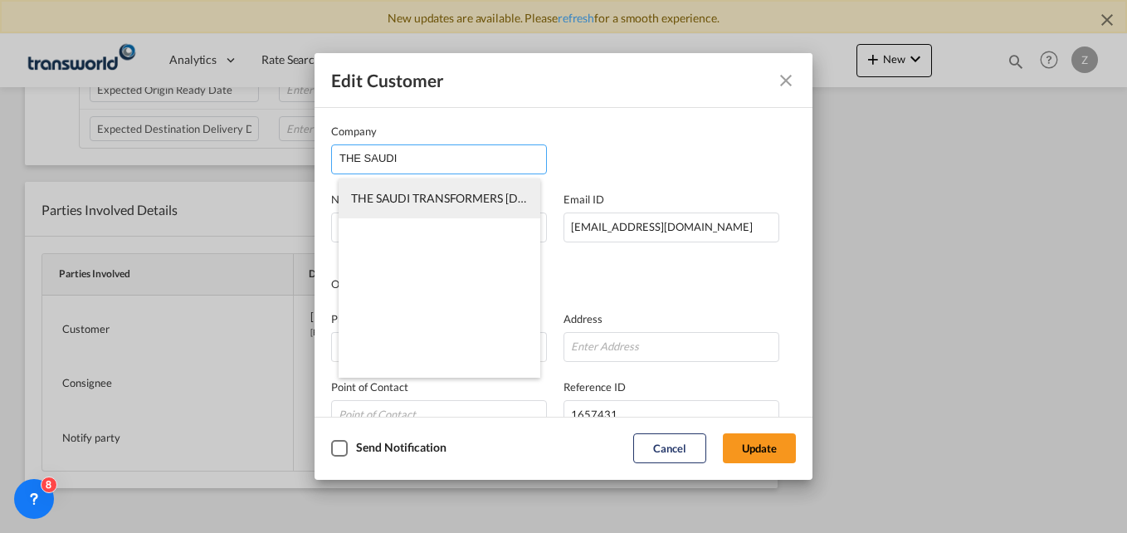
click at [462, 205] on span "THE SAUDI TRANSFORMERS [DOMAIN_NAME]" at bounding box center [475, 198] width 249 height 14
type input "THE SAUDI TRANSFORMERS [DOMAIN_NAME]"
type input "[EMAIL_ADDRESS][DOMAIN_NAME]"
type input "550526431"
type input "566229"
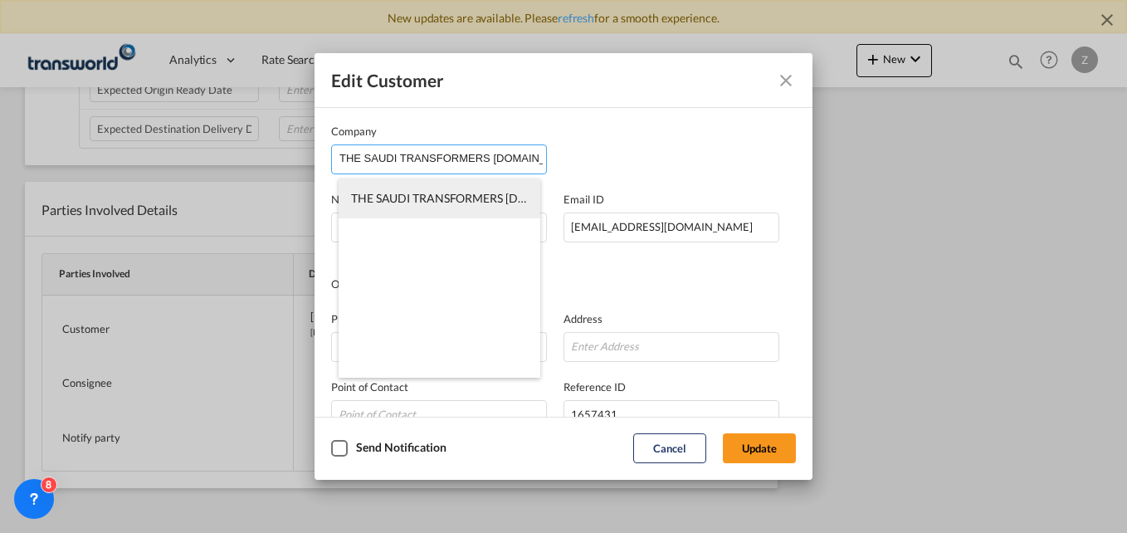
type input "32234"
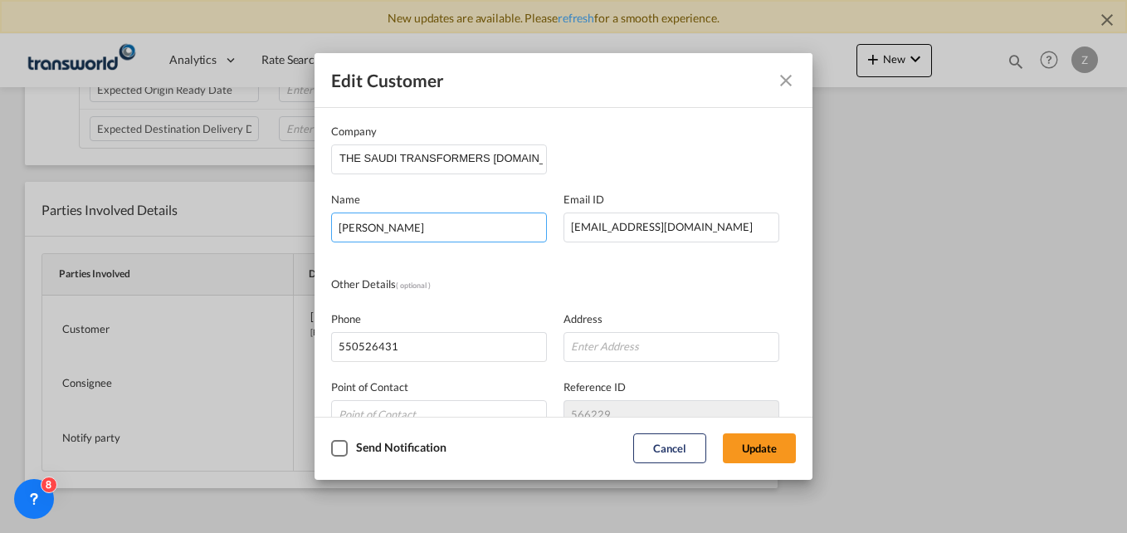
drag, startPoint x: 363, startPoint y: 232, endPoint x: 285, endPoint y: 228, distance: 78.1
click at [285, 228] on div "Edit Customer Company THE SAUDI TRANSFORMERS [DOMAIN_NAME] Name [PERSON_NAME] E…" at bounding box center [563, 266] width 1127 height 533
type input "Aboo"
click at [766, 275] on div "Company THE SAUDI TRANSFORMERS [DOMAIN_NAME] Name Aboo Email ID [EMAIL_ADDRESS]…" at bounding box center [563, 342] width 465 height 438
click at [776, 440] on button "Update" at bounding box center [759, 448] width 73 height 30
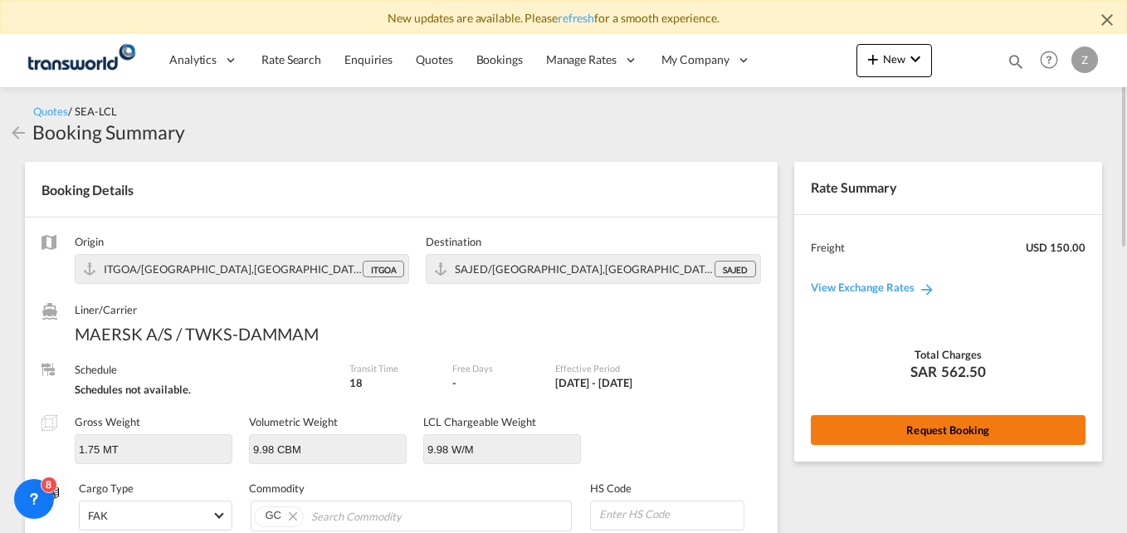
click at [889, 420] on button "Request Booking" at bounding box center [947, 430] width 275 height 30
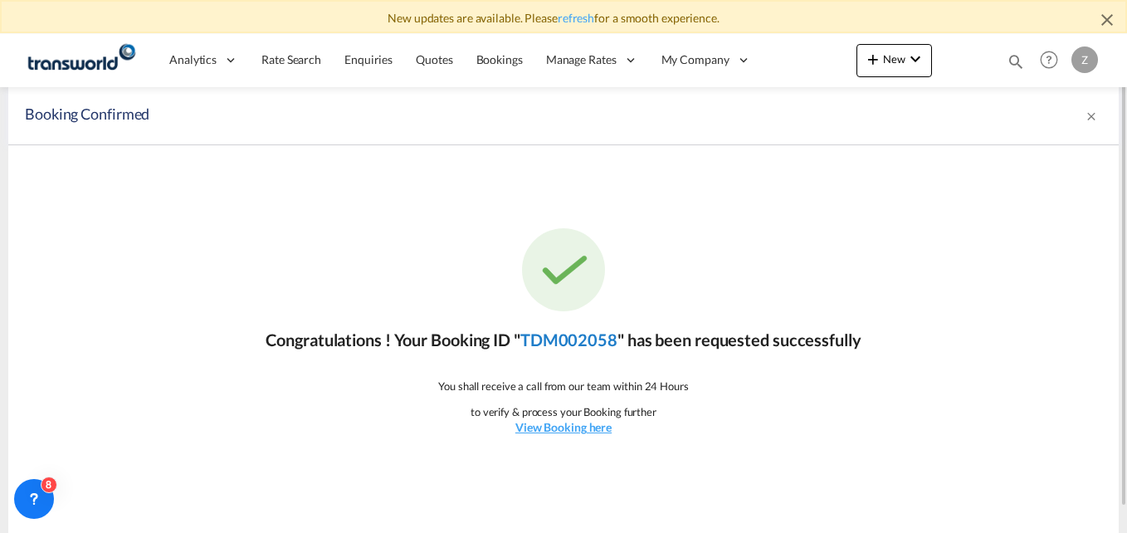
click at [556, 346] on link "TDM002058" at bounding box center [568, 339] width 97 height 20
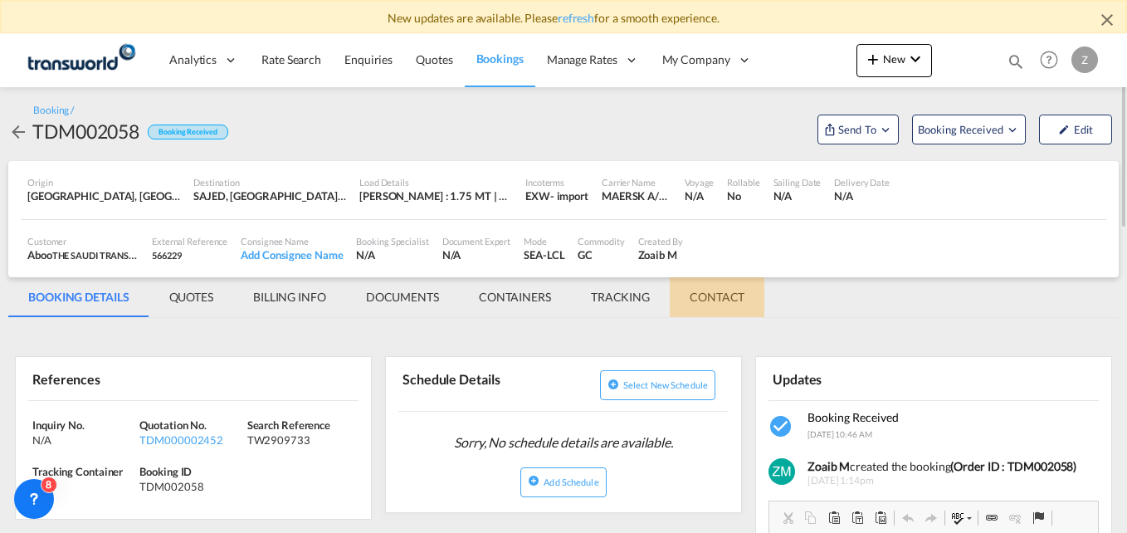
click at [721, 285] on md-tab-item "CONTACT" at bounding box center [716, 297] width 95 height 40
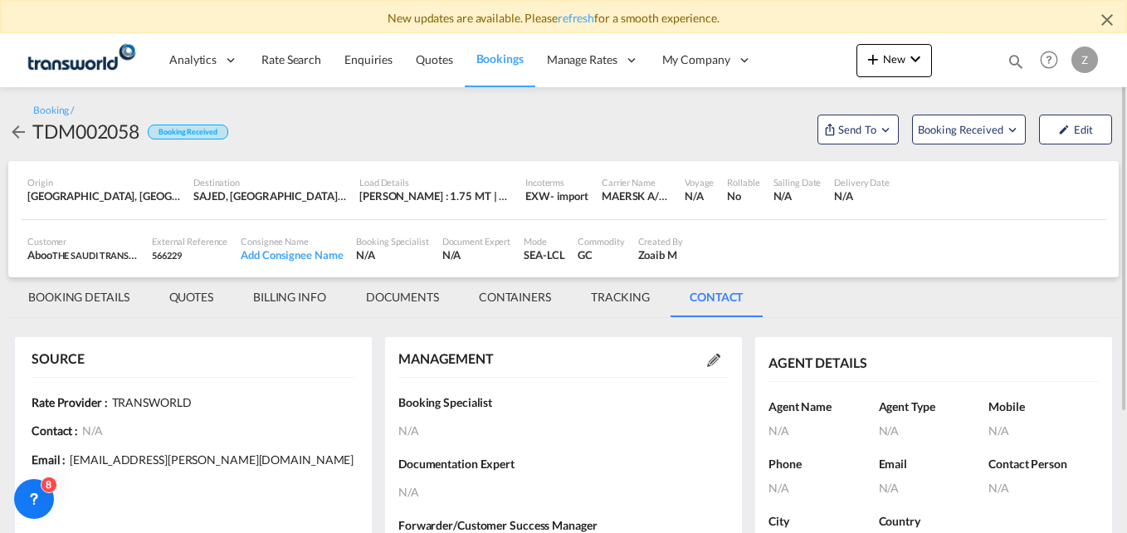
click at [717, 352] on div at bounding box center [713, 359] width 30 height 17
click at [722, 353] on div at bounding box center [713, 359] width 30 height 17
click at [710, 359] on md-icon at bounding box center [713, 359] width 13 height 13
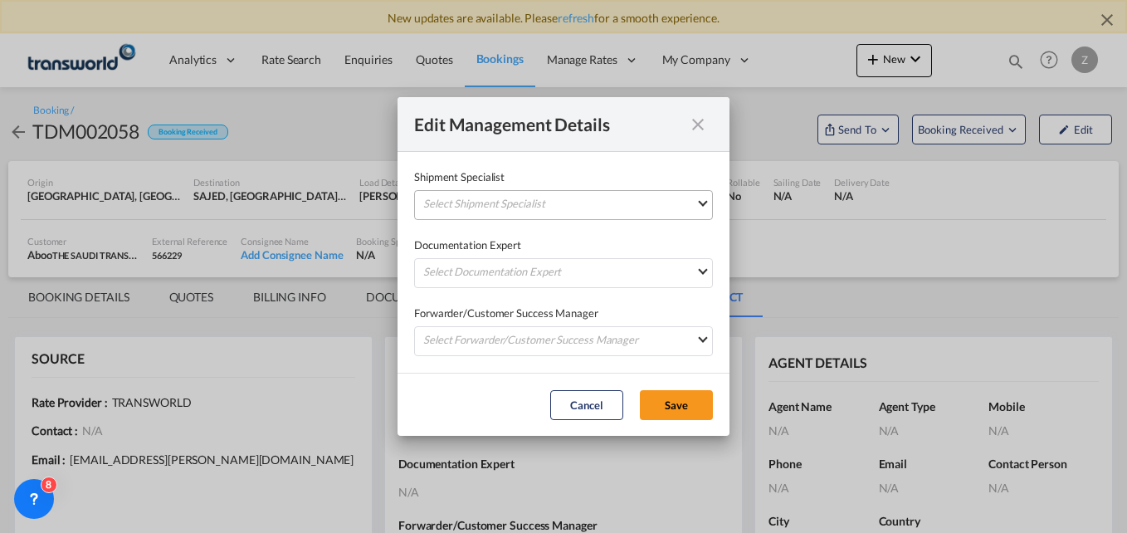
click at [511, 205] on md-select "Select Shipment Specialist [PERSON_NAME] W [PERSON_NAME][EMAIL_ADDRESS][PERSON_…" at bounding box center [563, 205] width 299 height 30
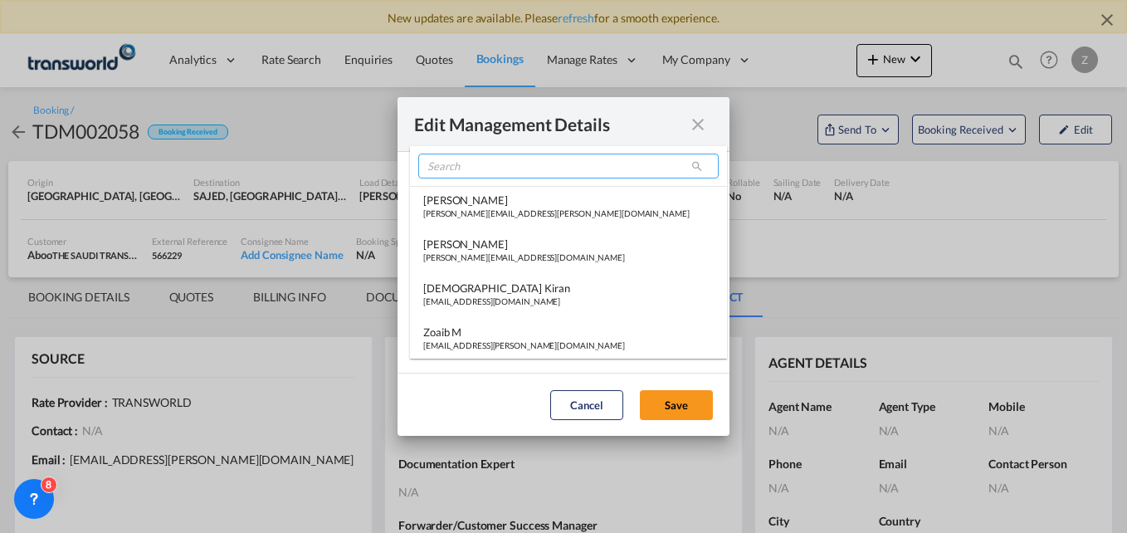
click at [462, 164] on input "search" at bounding box center [568, 165] width 300 height 25
type input "t"
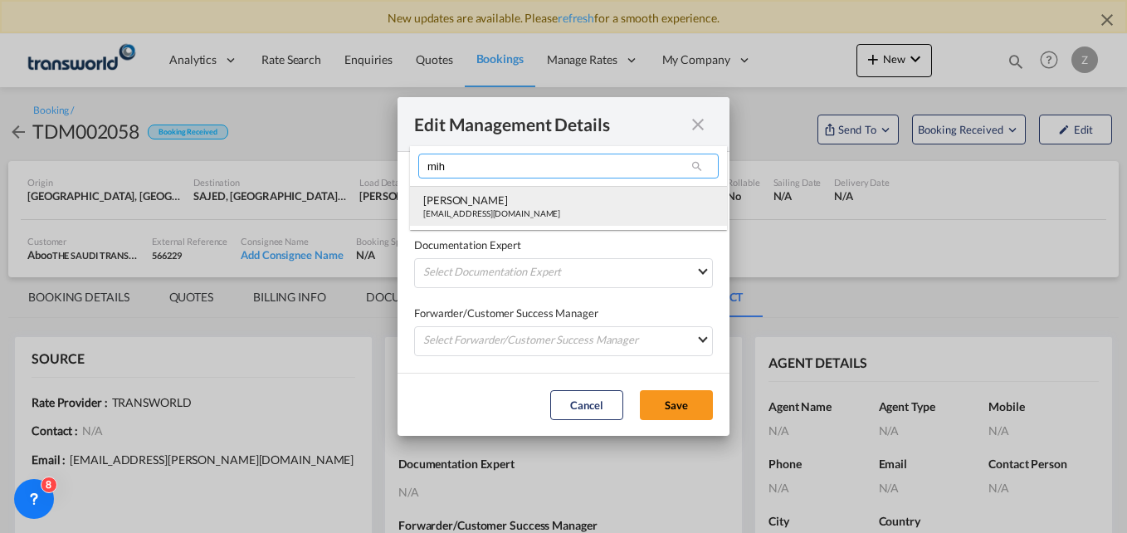
type input "mih"
click at [477, 222] on md-option "[PERSON_NAME] [PERSON_NAME][EMAIL_ADDRESS][DOMAIN_NAME]" at bounding box center [568, 206] width 317 height 40
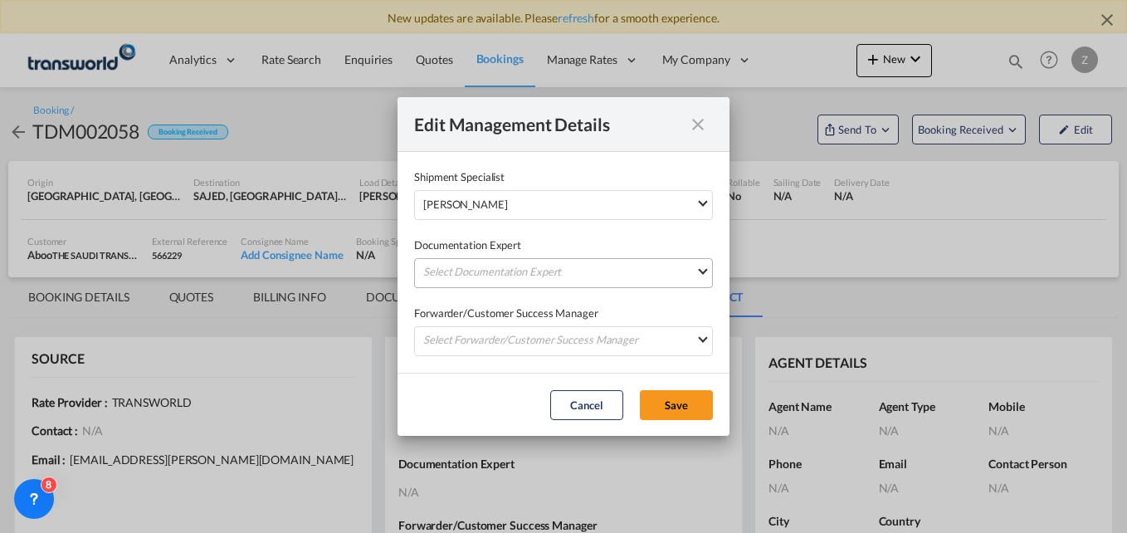
click at [462, 279] on md-select "Select Documentation Expert [PERSON_NAME] W [PERSON_NAME][EMAIL_ADDRESS][PERSON…" at bounding box center [563, 273] width 299 height 30
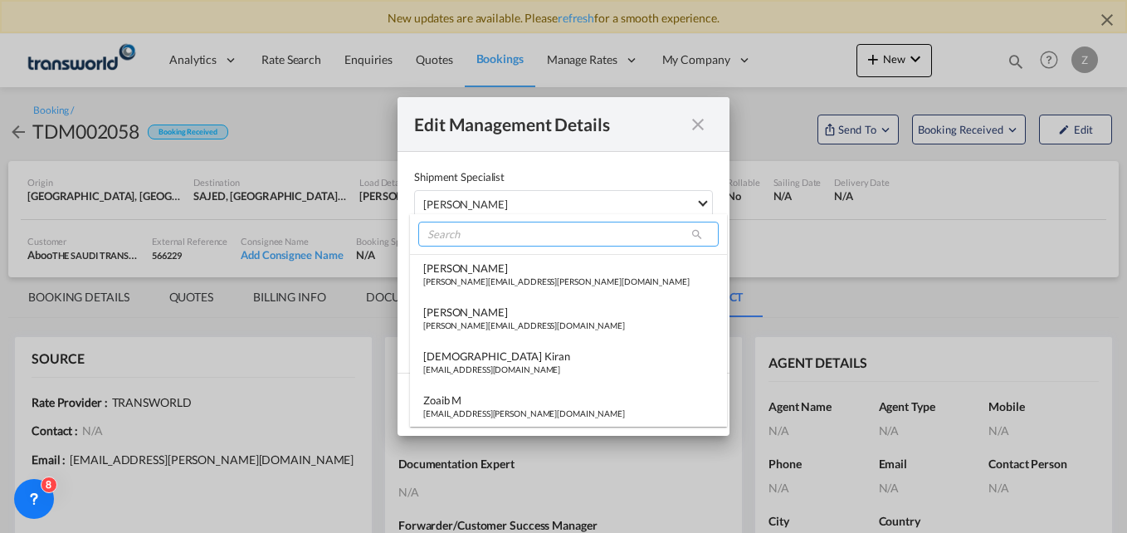
click at [452, 223] on input "search" at bounding box center [568, 233] width 300 height 25
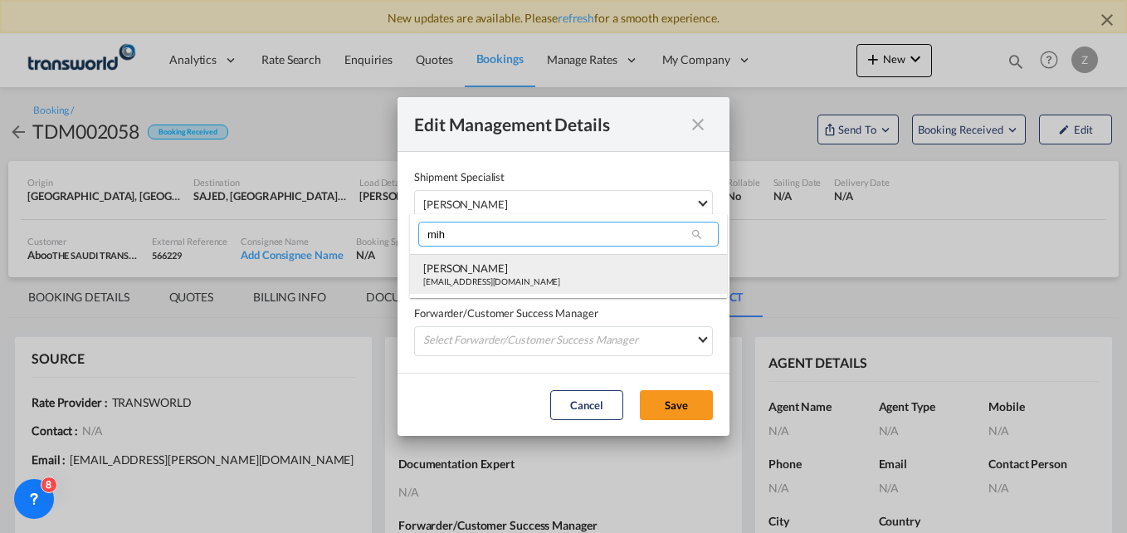
type input "mih"
click at [464, 276] on div "[EMAIL_ADDRESS][DOMAIN_NAME]" at bounding box center [491, 281] width 137 height 12
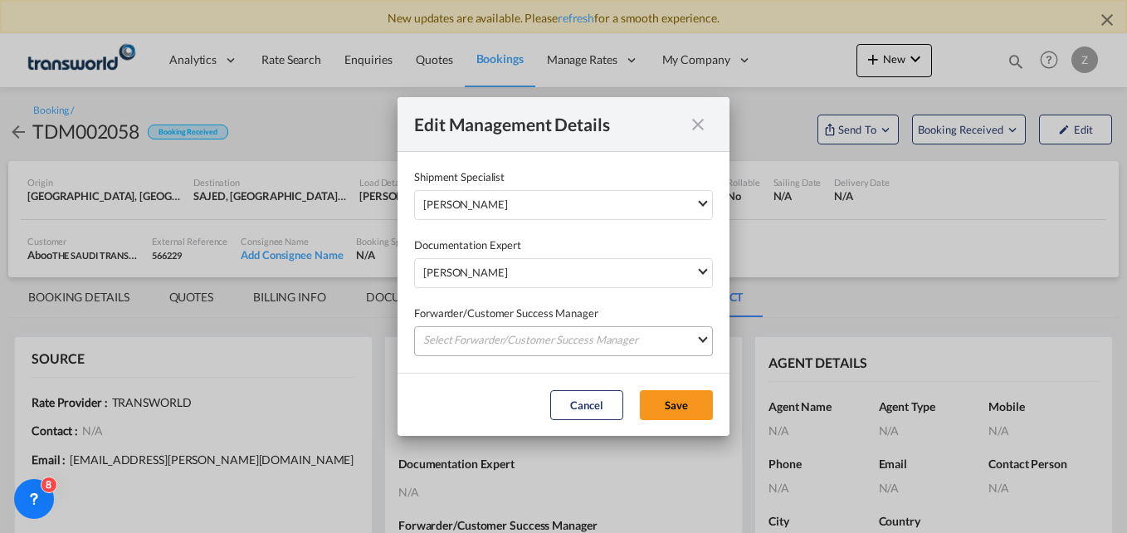
click at [463, 335] on md-select "Select Forwarder/Customer Success Manager [PERSON_NAME] [PERSON_NAME][EMAIL_ADD…" at bounding box center [563, 341] width 299 height 30
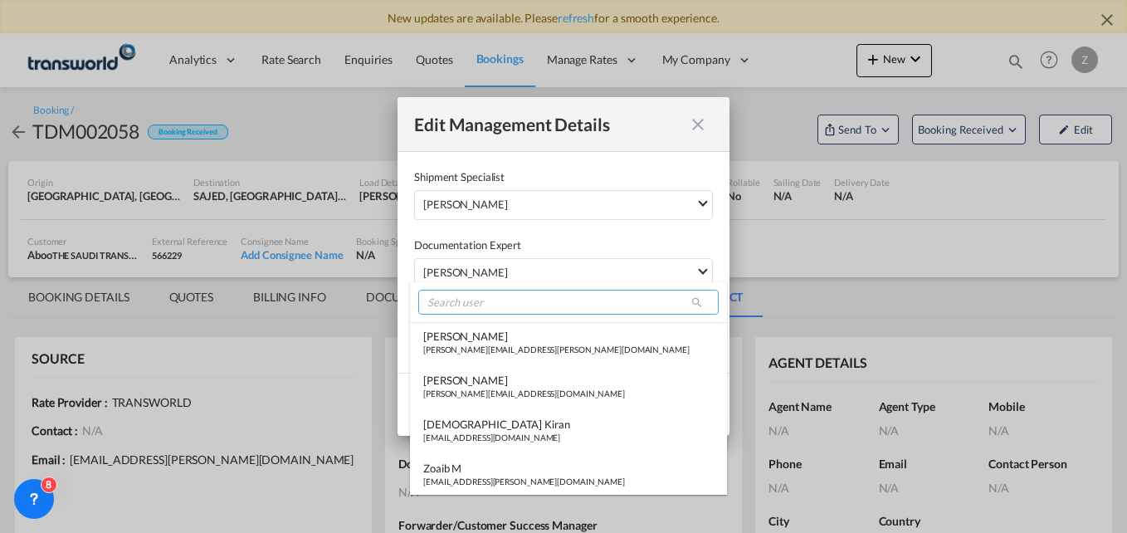
click at [461, 302] on input "search" at bounding box center [568, 302] width 300 height 25
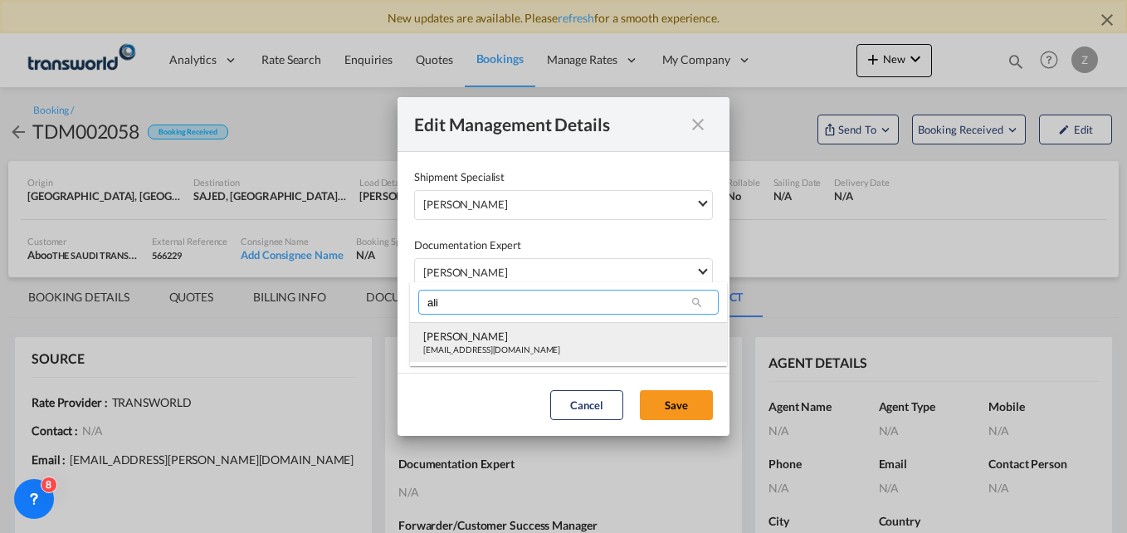
type input "ali"
click at [460, 346] on div "[EMAIL_ADDRESS][DOMAIN_NAME]" at bounding box center [491, 349] width 137 height 12
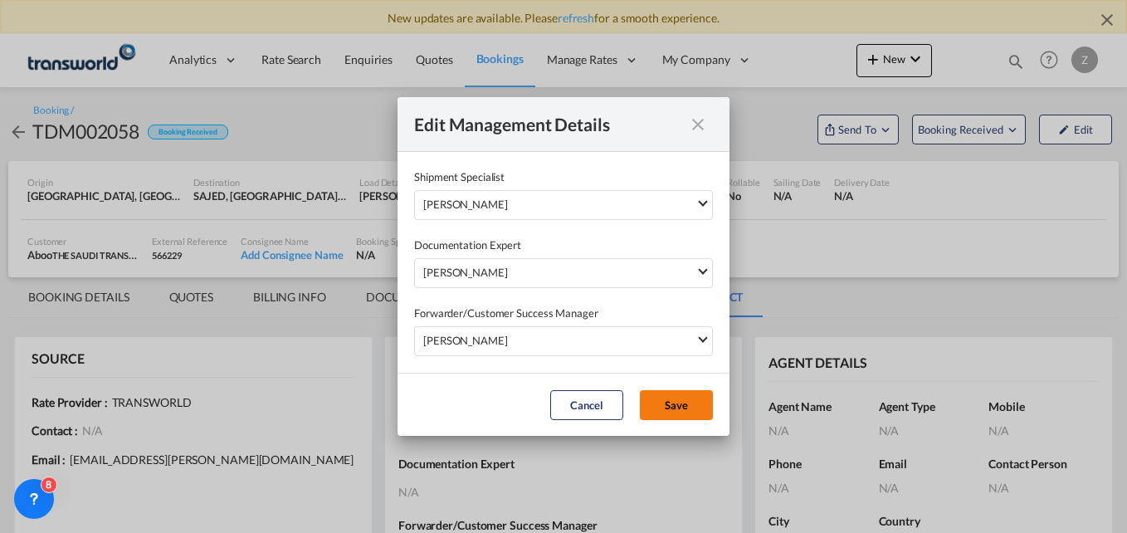
click at [677, 397] on button "Save" at bounding box center [676, 405] width 73 height 30
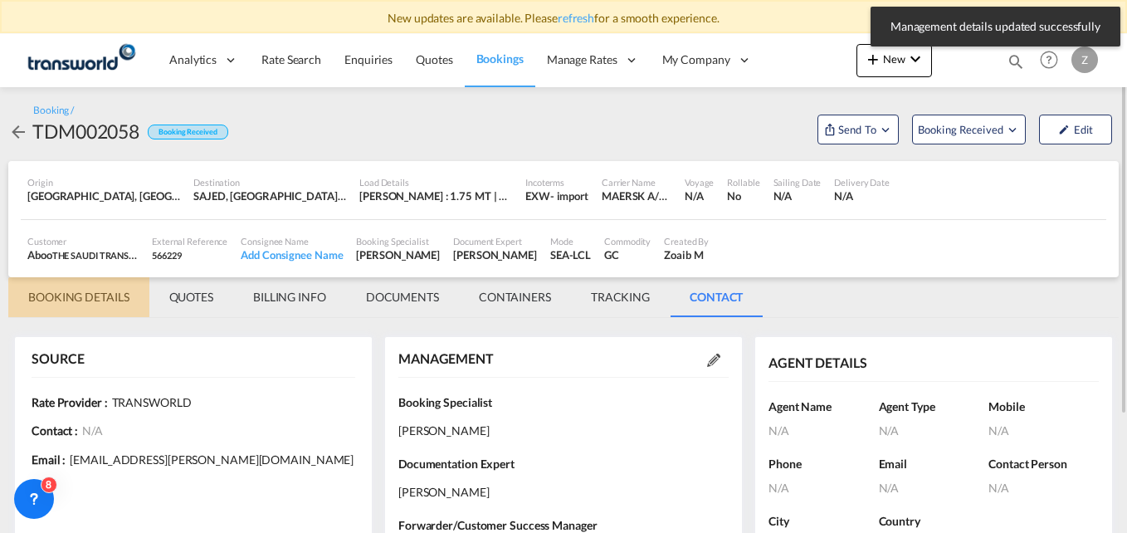
click at [62, 292] on md-tab-item "BOOKING DETAILS" at bounding box center [78, 297] width 141 height 40
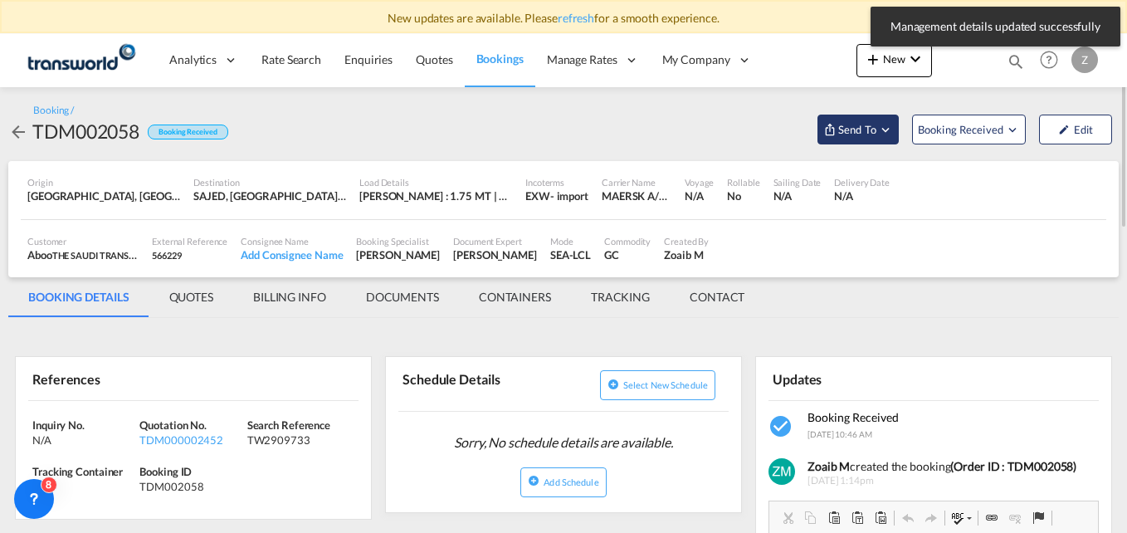
click at [832, 123] on md-icon "Open demo menu" at bounding box center [829, 129] width 13 height 13
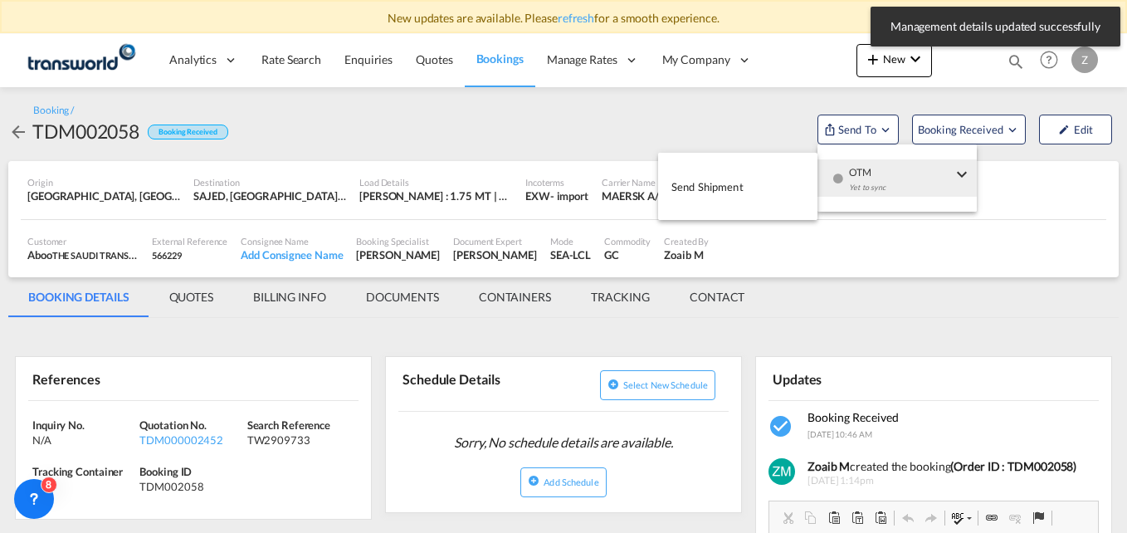
click at [735, 182] on span "Send Shipment" at bounding box center [707, 186] width 72 height 27
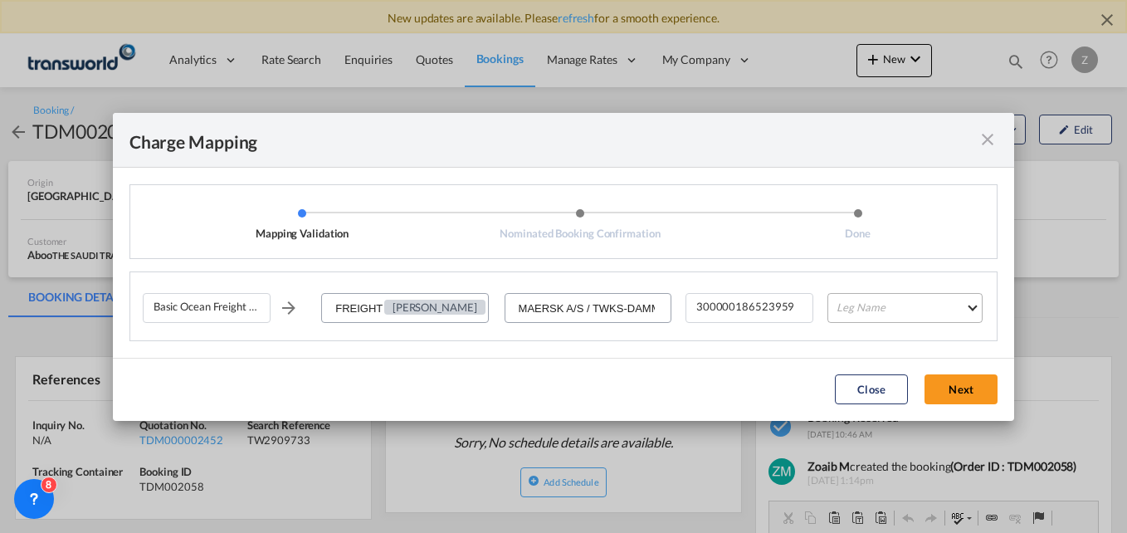
click at [839, 313] on md-select "Leg Name HANDLING ORIGIN VESSEL HANDLING DESTINATION OTHERS TL PICK UP CUSTOMS …" at bounding box center [904, 308] width 155 height 30
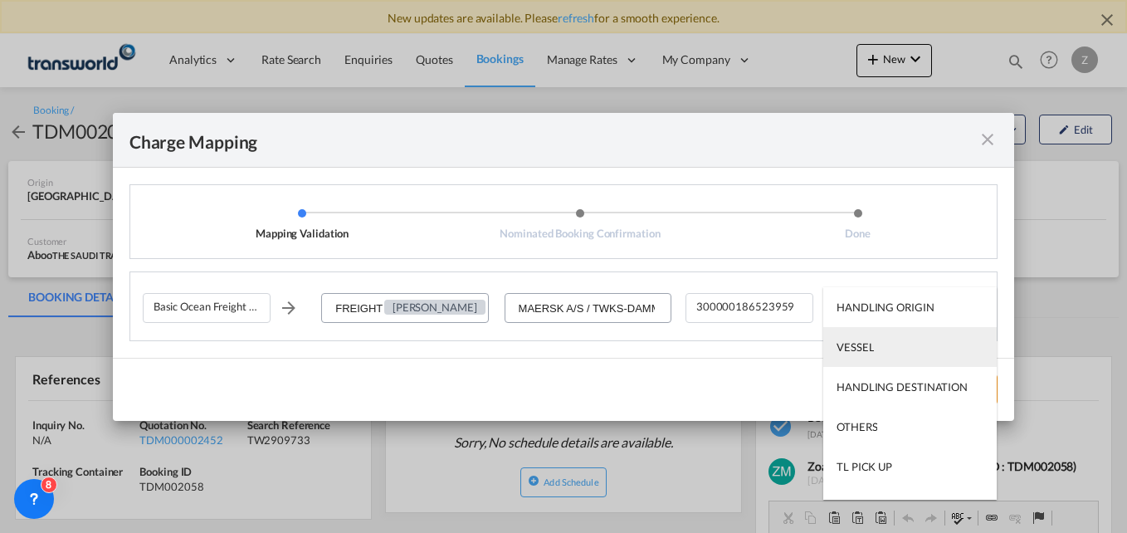
click at [872, 358] on md-option "VESSEL" at bounding box center [909, 347] width 173 height 40
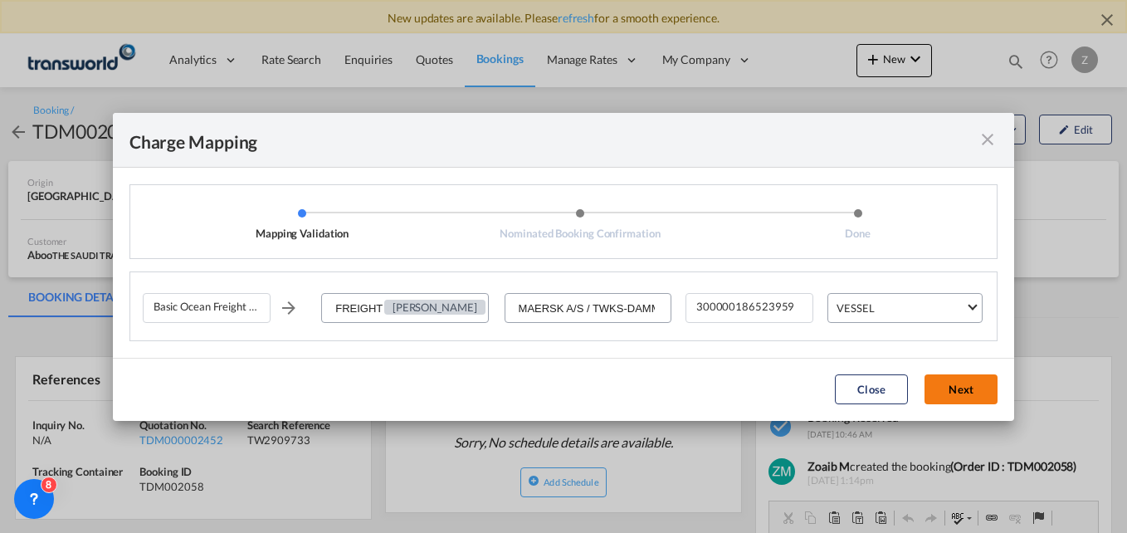
click at [958, 387] on button "Next" at bounding box center [960, 389] width 73 height 30
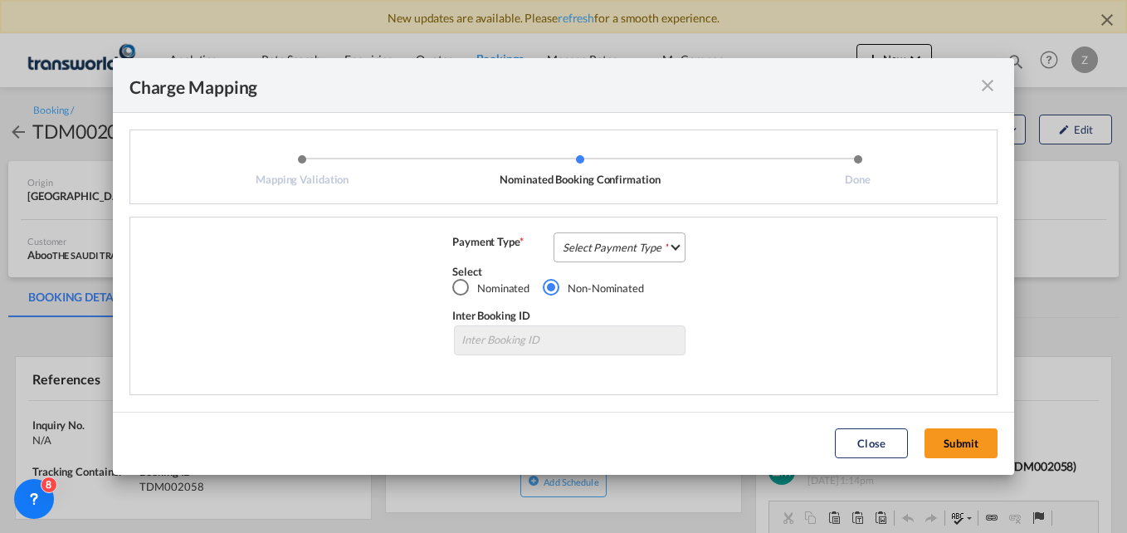
click at [563, 248] on md-select "Select Payment Type COLLECT PREPAID" at bounding box center [619, 247] width 132 height 30
click at [603, 255] on md-option "COLLECT" at bounding box center [624, 247] width 147 height 40
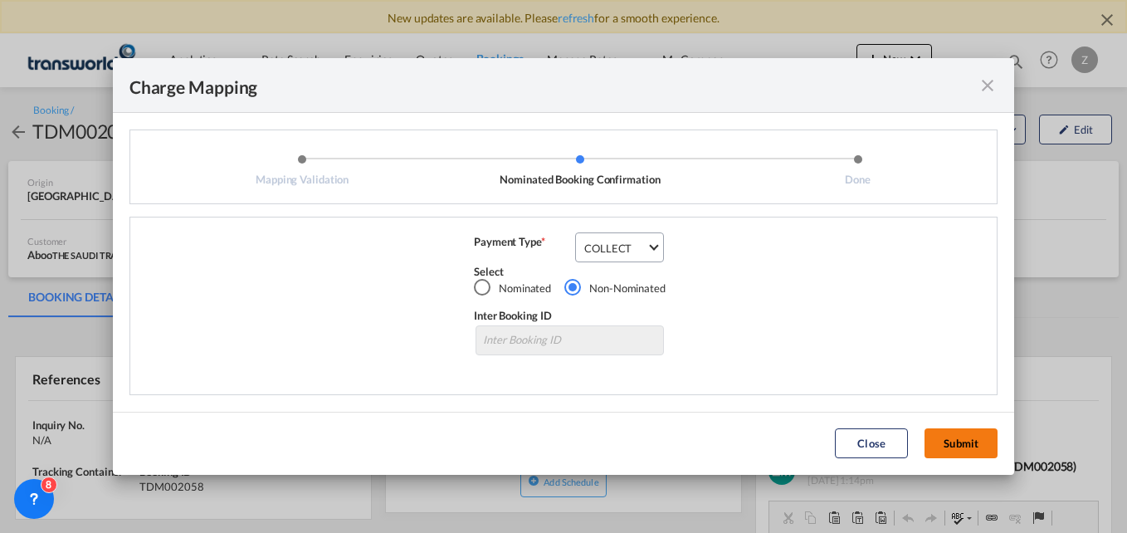
click at [944, 438] on button "Submit" at bounding box center [960, 443] width 73 height 30
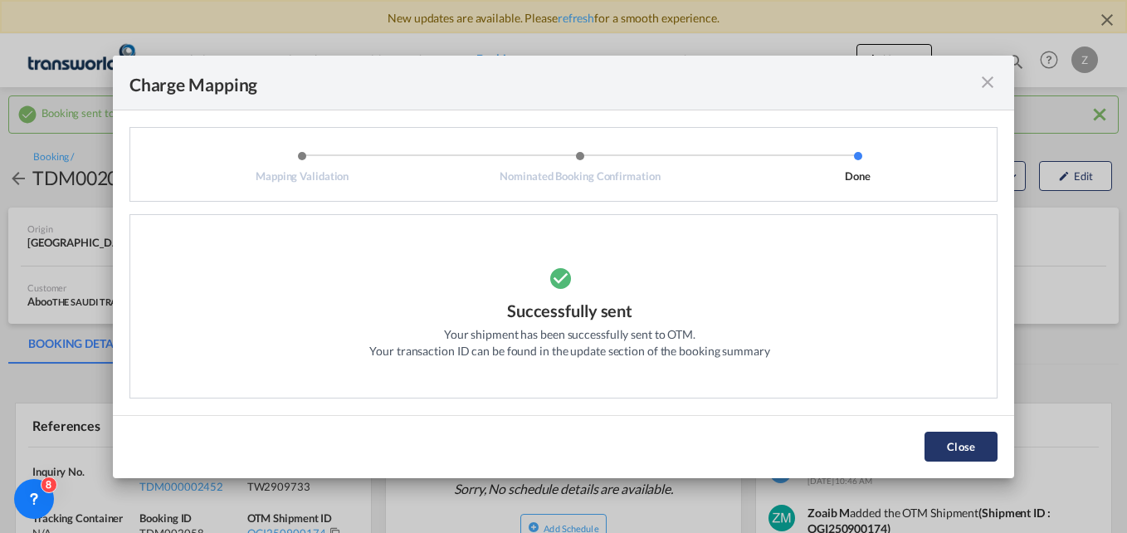
click at [944, 431] on button "Close" at bounding box center [960, 446] width 73 height 30
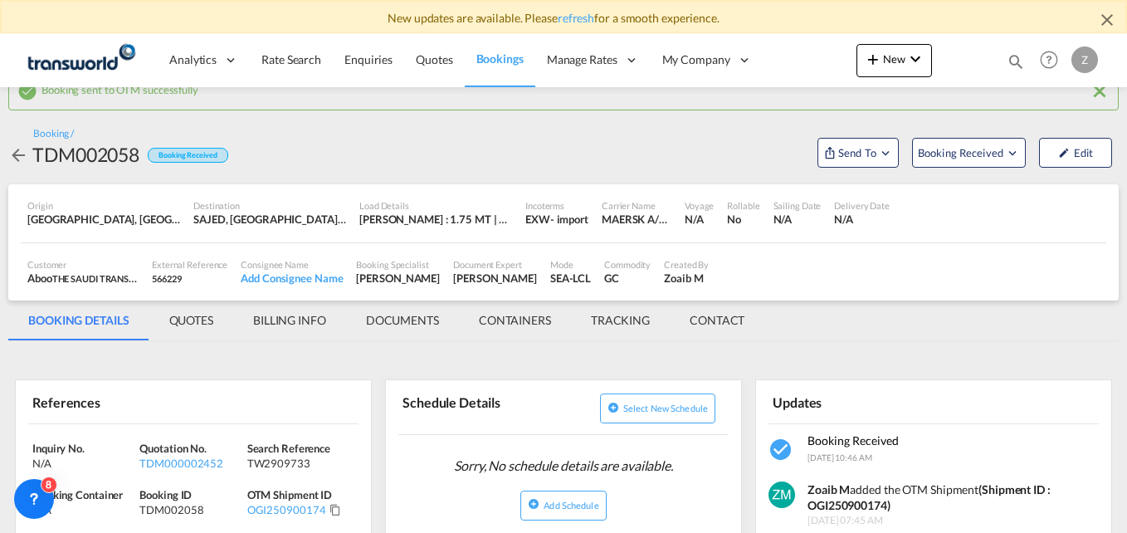
scroll to position [25, 0]
